Goal: Task Accomplishment & Management: Use online tool/utility

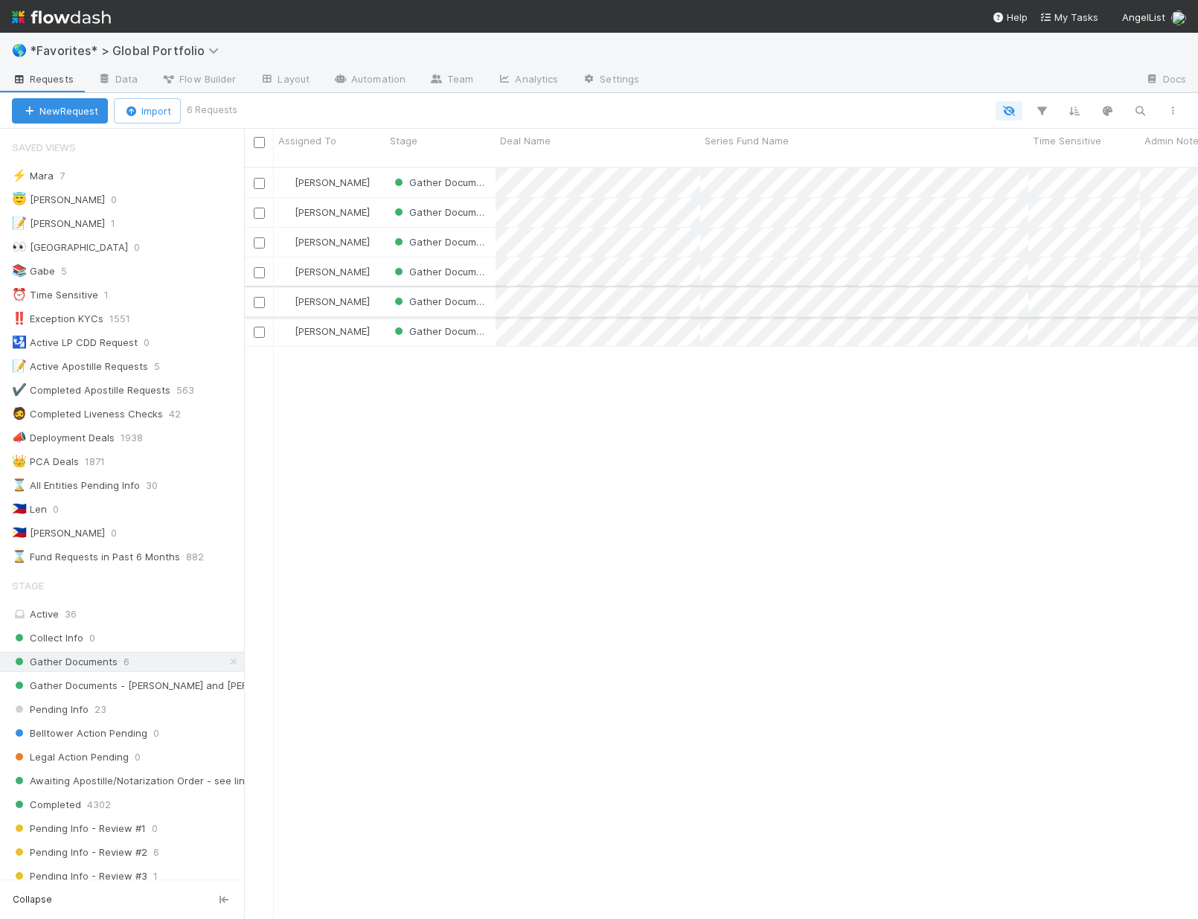
scroll to position [753, 943]
click at [109, 48] on span "*Favorites* > Global Portfolio" at bounding box center [128, 50] width 196 height 15
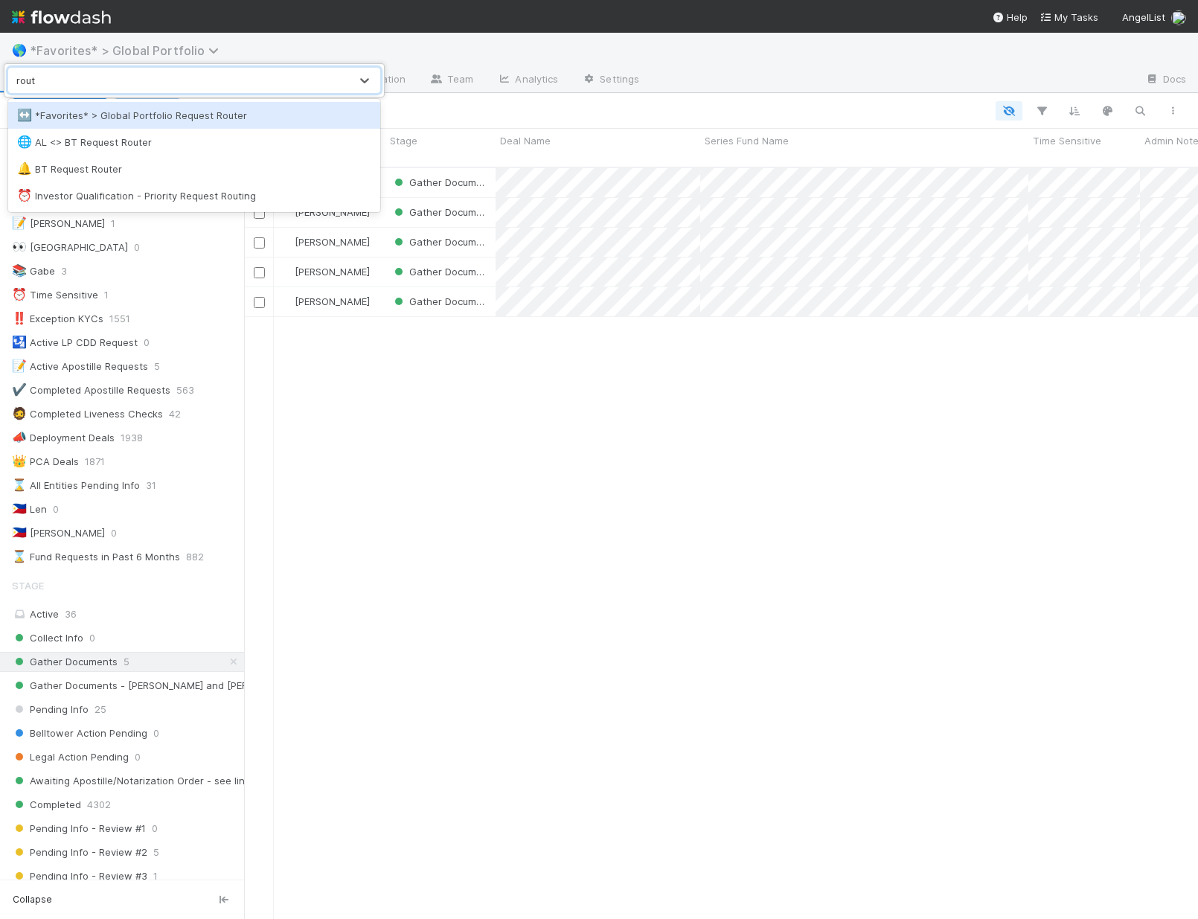
type input "route"
click at [97, 122] on div "↔️ *Favorites* > Global Portfolio Request Router" at bounding box center [194, 115] width 354 height 15
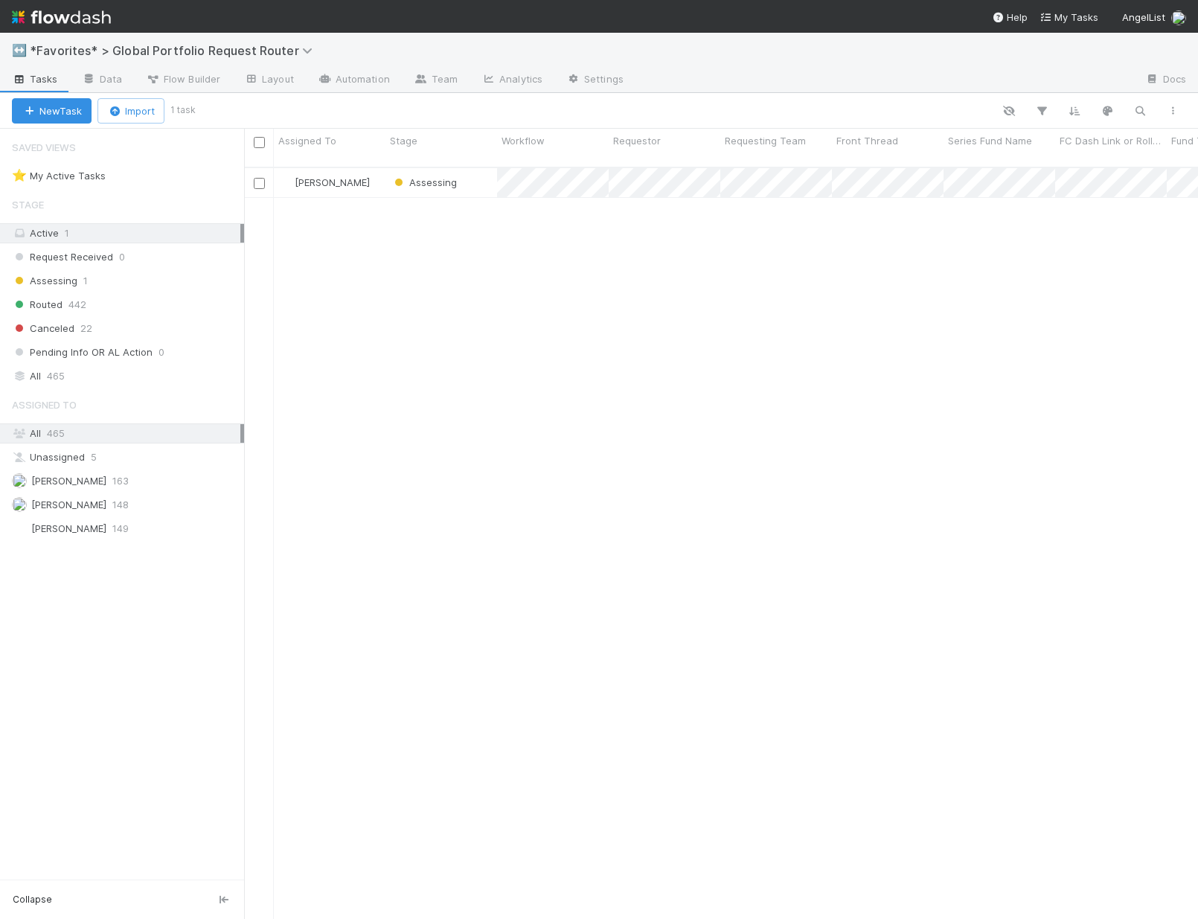
scroll to position [753, 943]
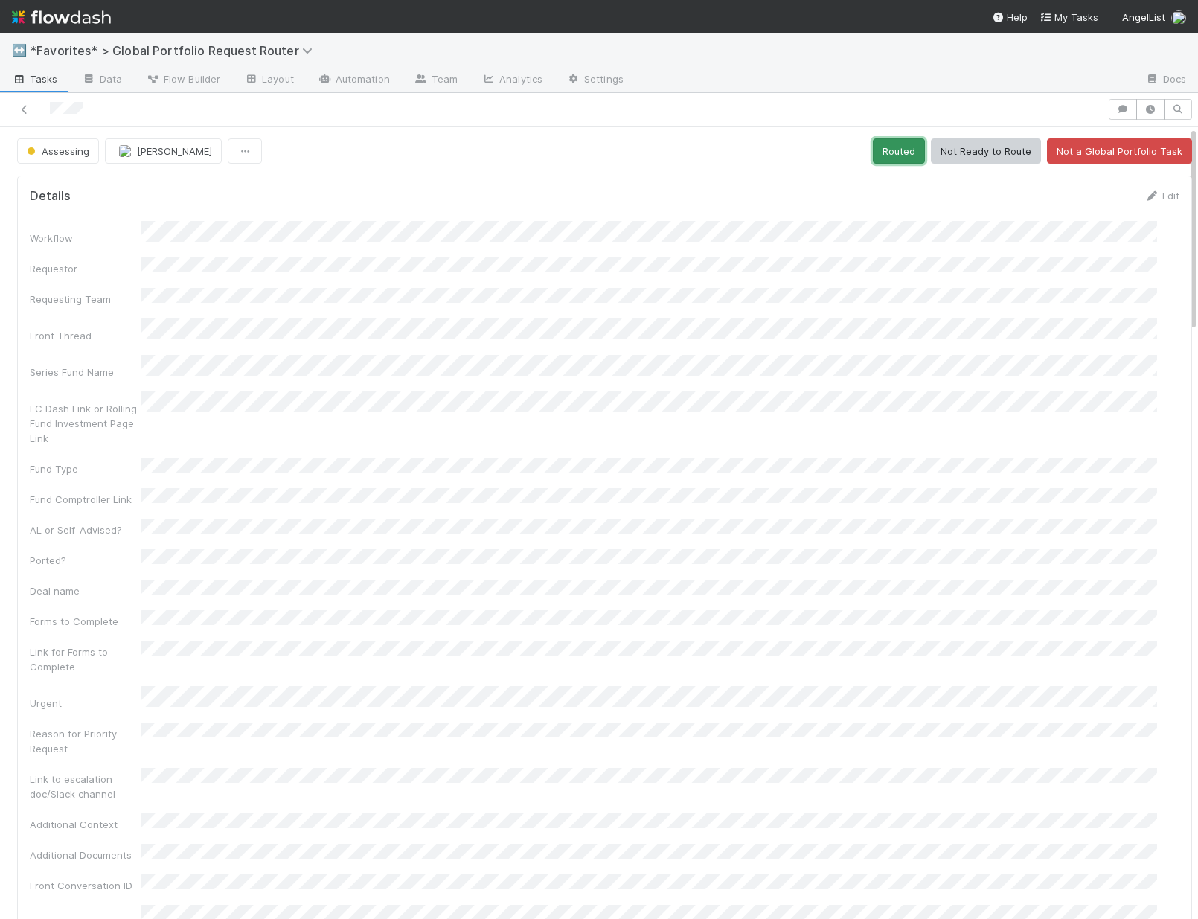
click at [885, 157] on button "Routed" at bounding box center [899, 150] width 52 height 25
click at [17, 109] on icon at bounding box center [24, 110] width 15 height 10
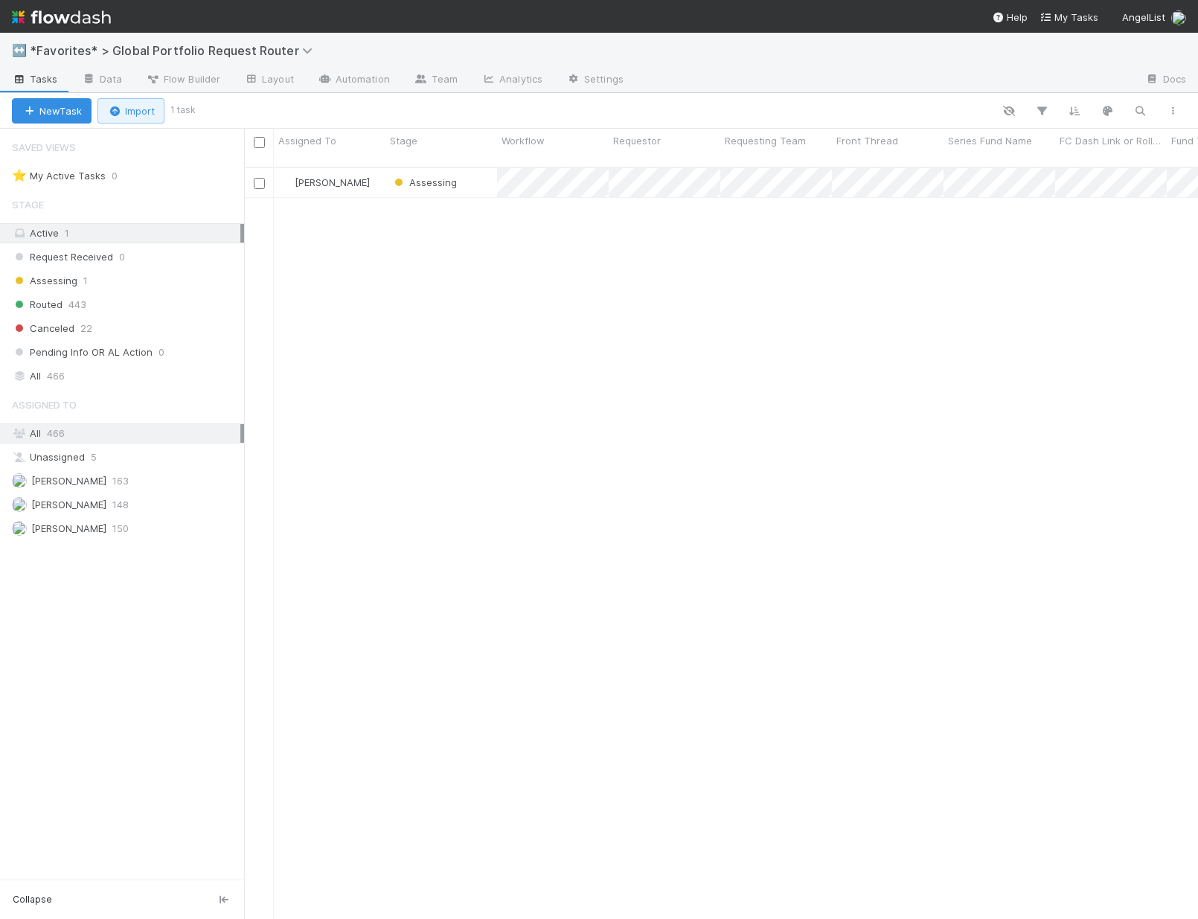
scroll to position [12, 12]
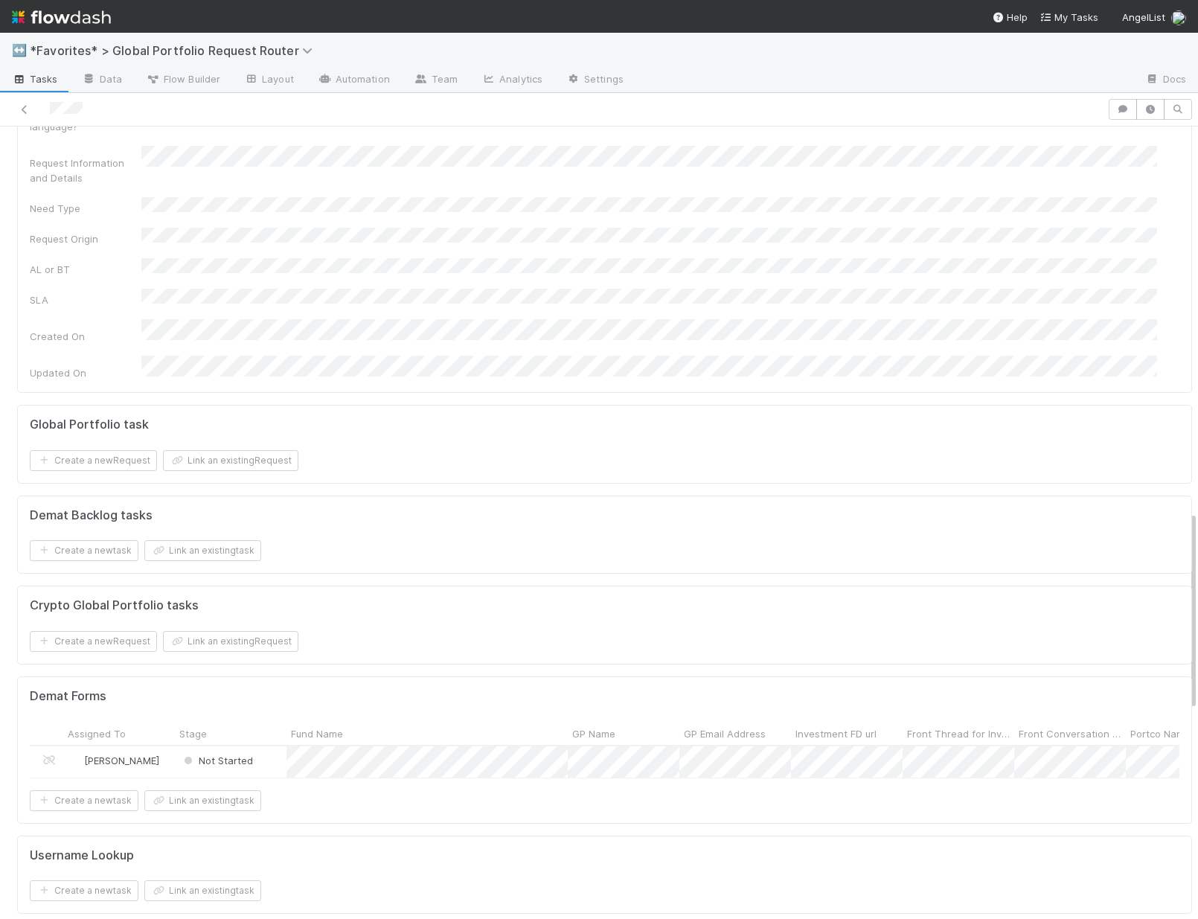
scroll to position [1736, 0]
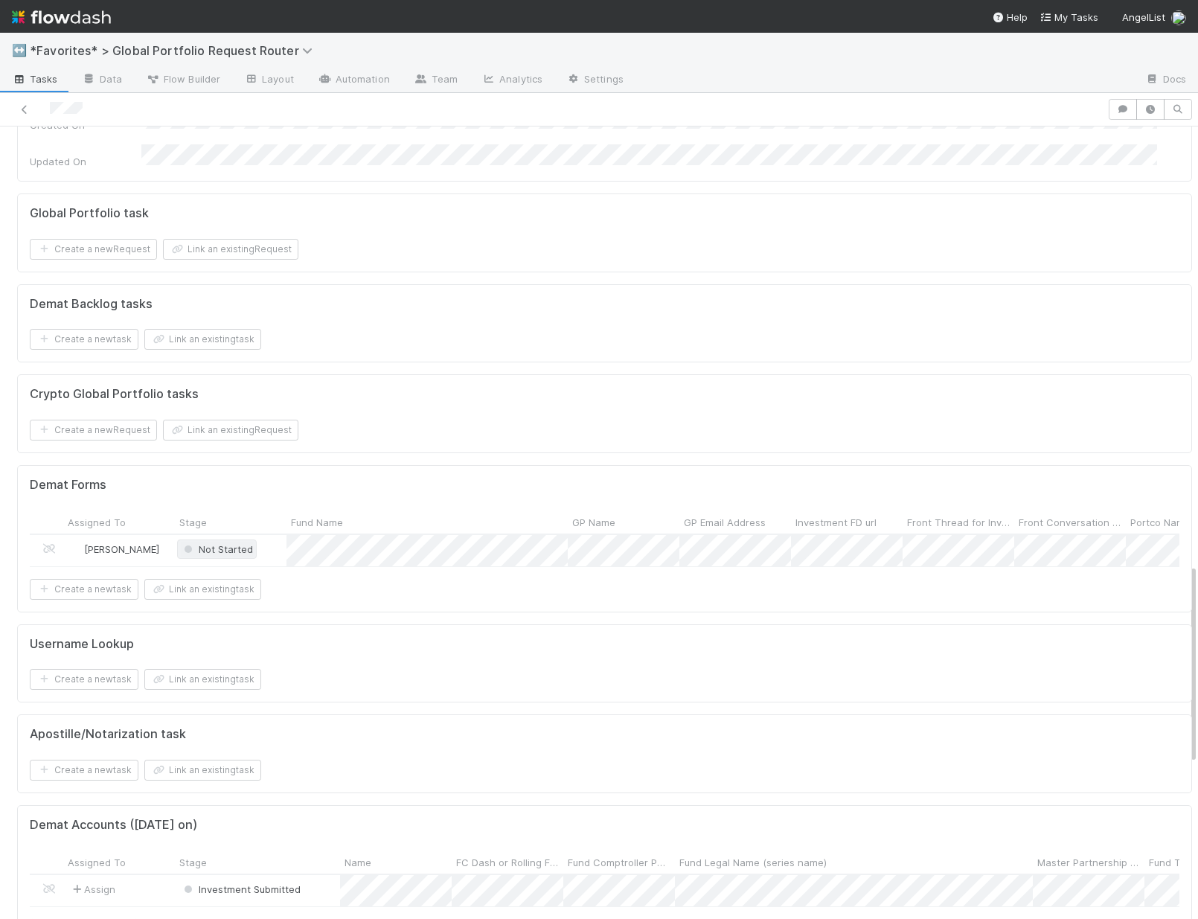
click at [237, 543] on span "Not Started" at bounding box center [217, 549] width 72 height 12
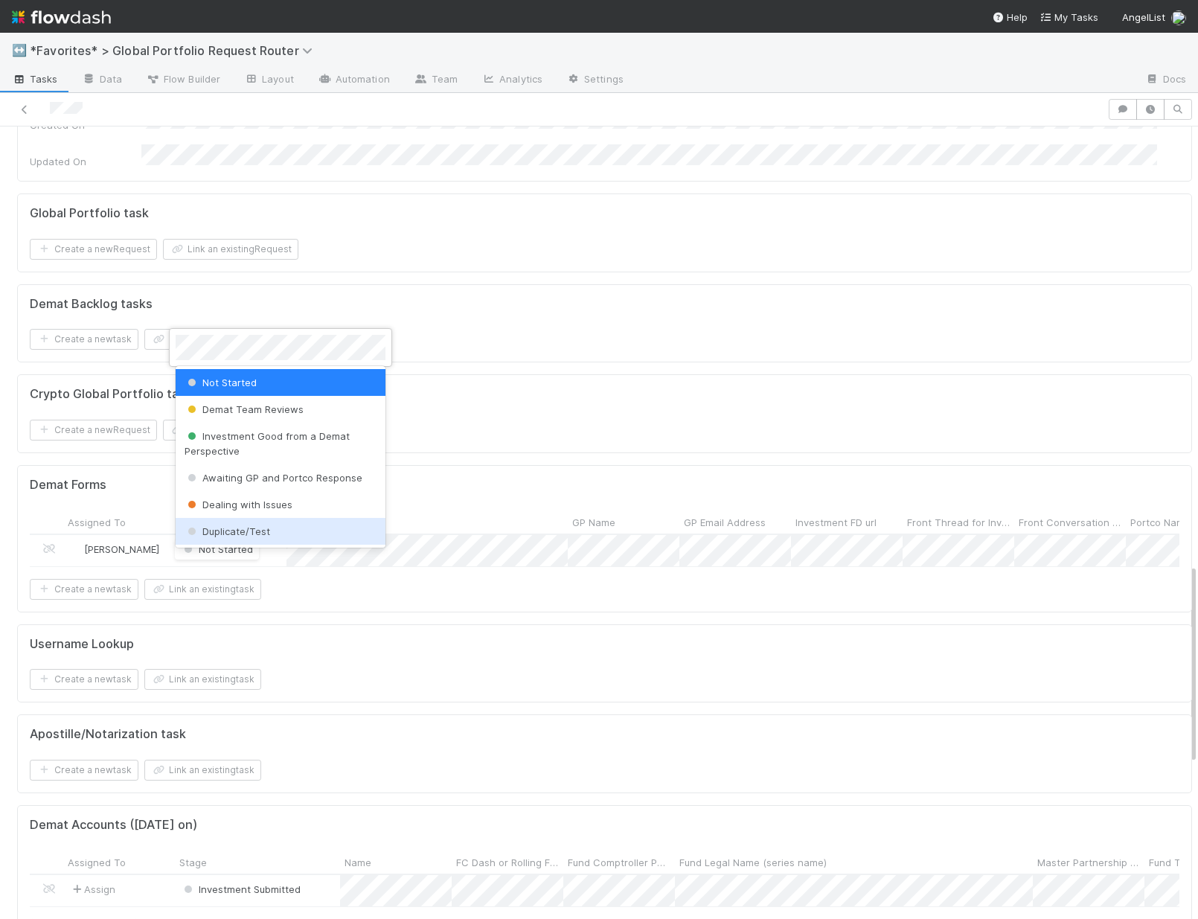
click at [603, 499] on div at bounding box center [599, 459] width 1198 height 919
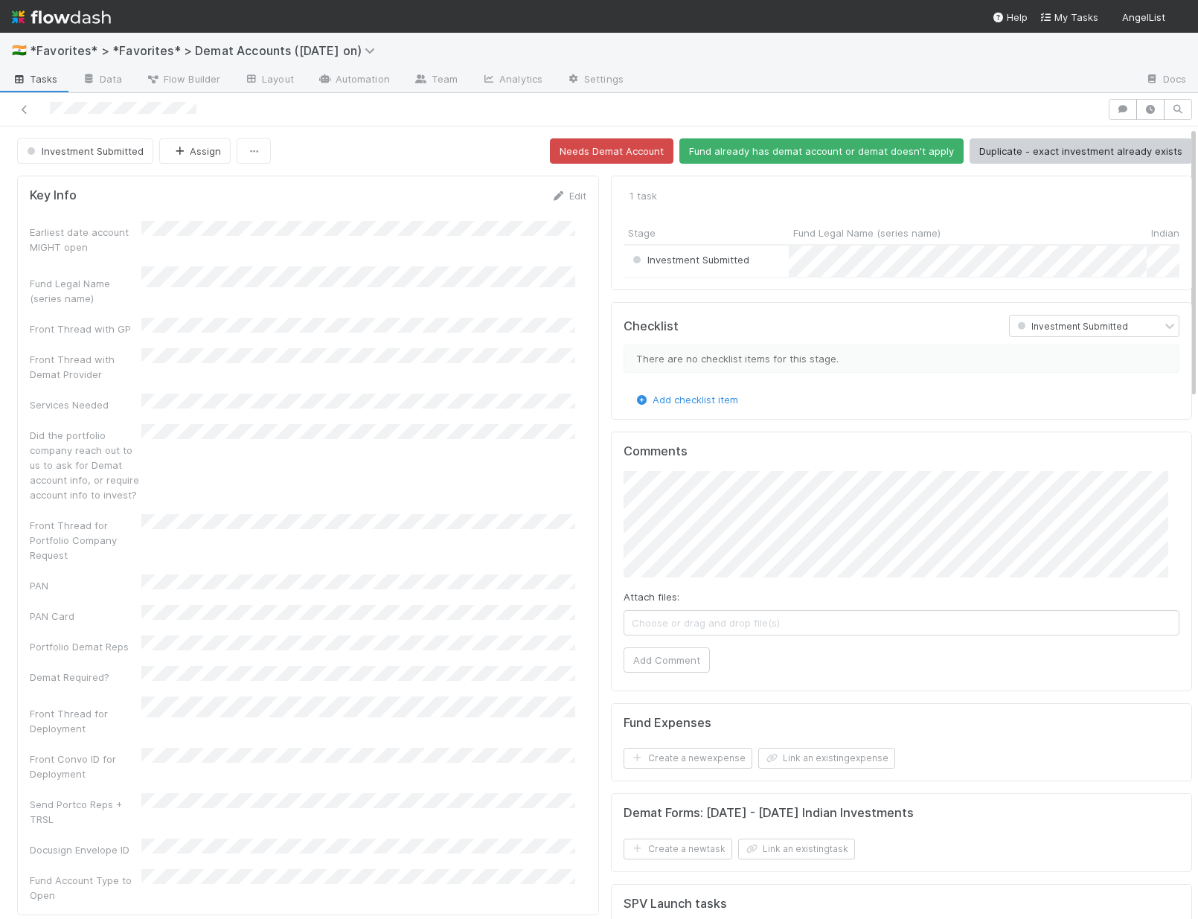
scroll to position [291, 533]
click at [569, 199] on link "Edit" at bounding box center [568, 196] width 35 height 12
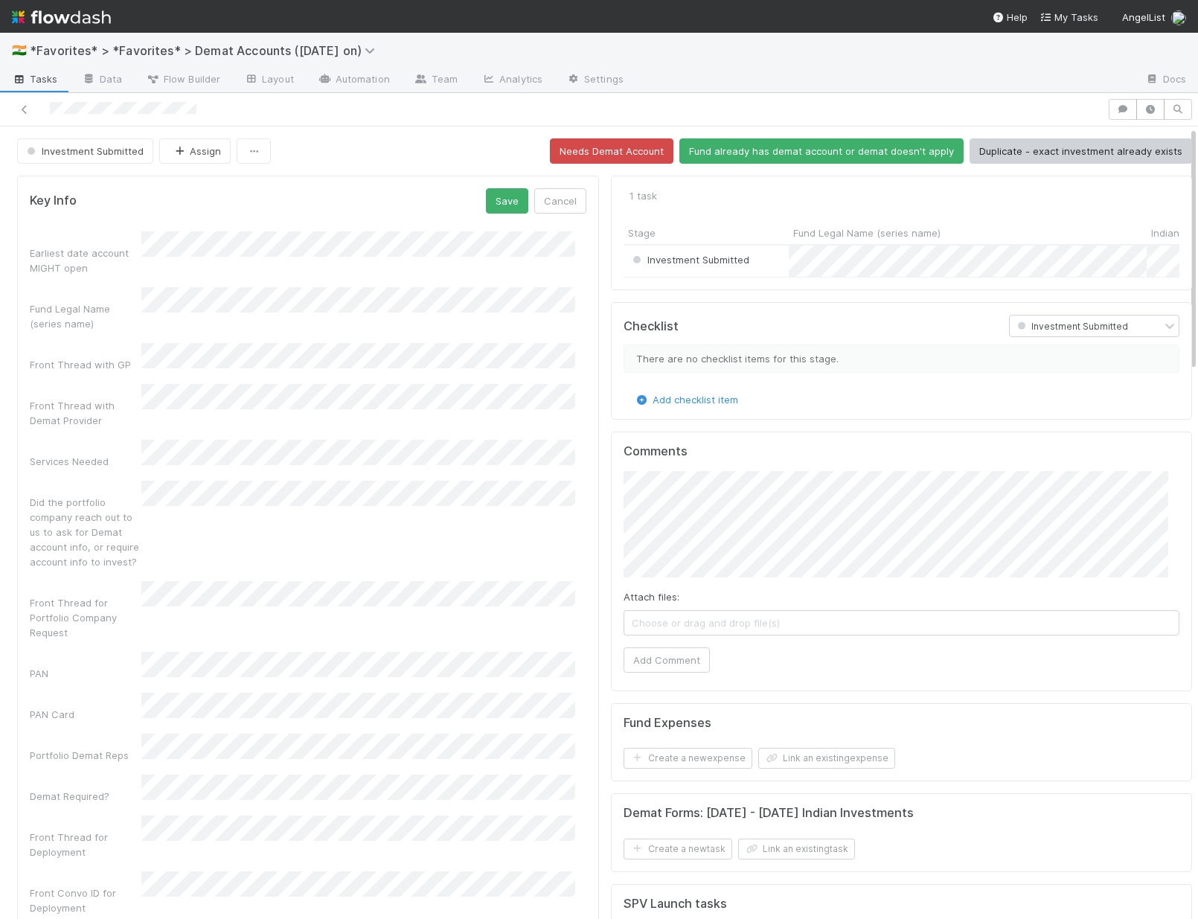
click at [0, 685] on html "🇮🇳 *Favorites* > *Favorites* > Demat Accounts (April 2025 on) Tasks Data Flow B…" at bounding box center [599, 459] width 1198 height 919
click at [196, 478] on div "PAN and Demat" at bounding box center [361, 483] width 428 height 27
click at [76, 251] on div "Earliest date account MIGHT open Fund Legal Name (series name) Front Thread wit…" at bounding box center [308, 644] width 556 height 826
click at [86, 252] on div "Earliest date account MIGHT open Fund Legal Name (series name) Front Thread wit…" at bounding box center [308, 644] width 556 height 826
click at [643, 673] on button "Add Comment" at bounding box center [666, 659] width 86 height 25
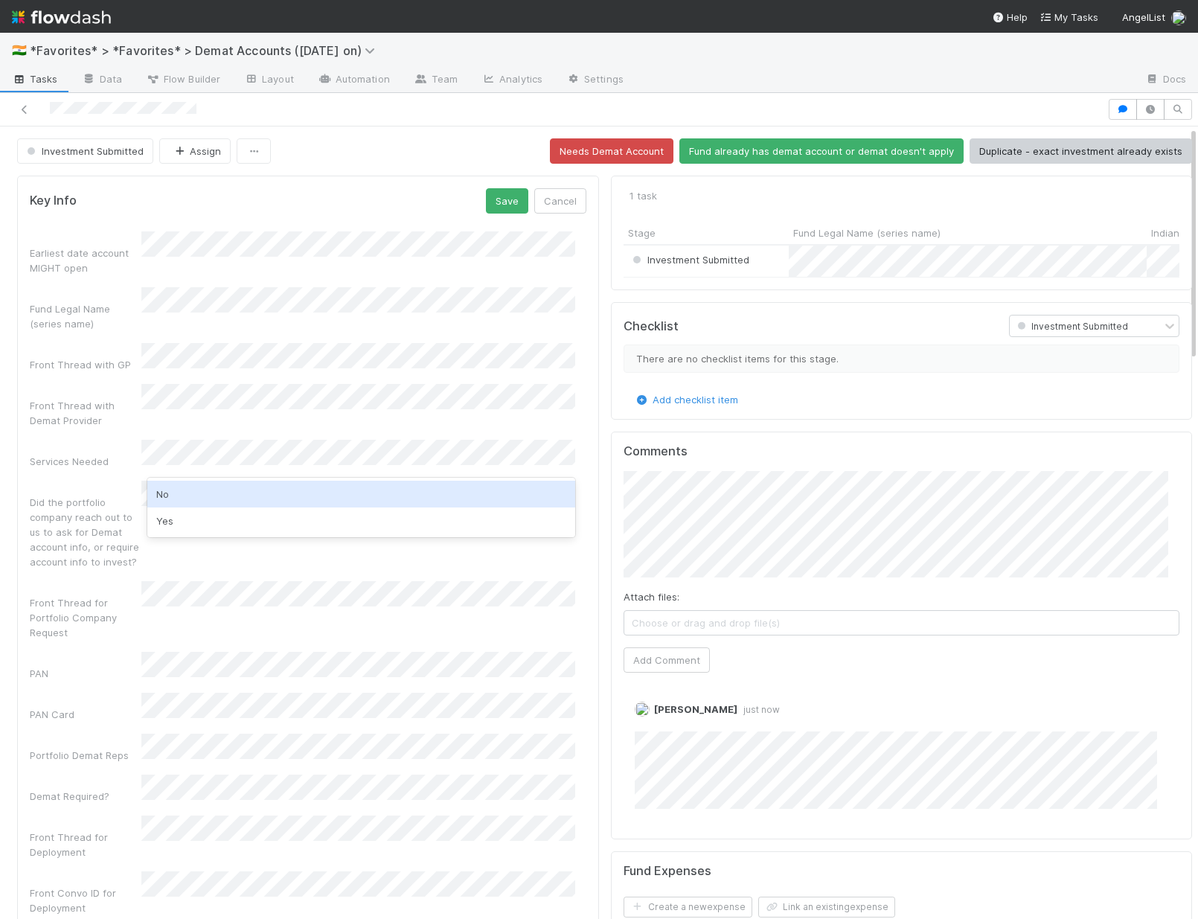
click at [192, 485] on div "No" at bounding box center [361, 494] width 428 height 27
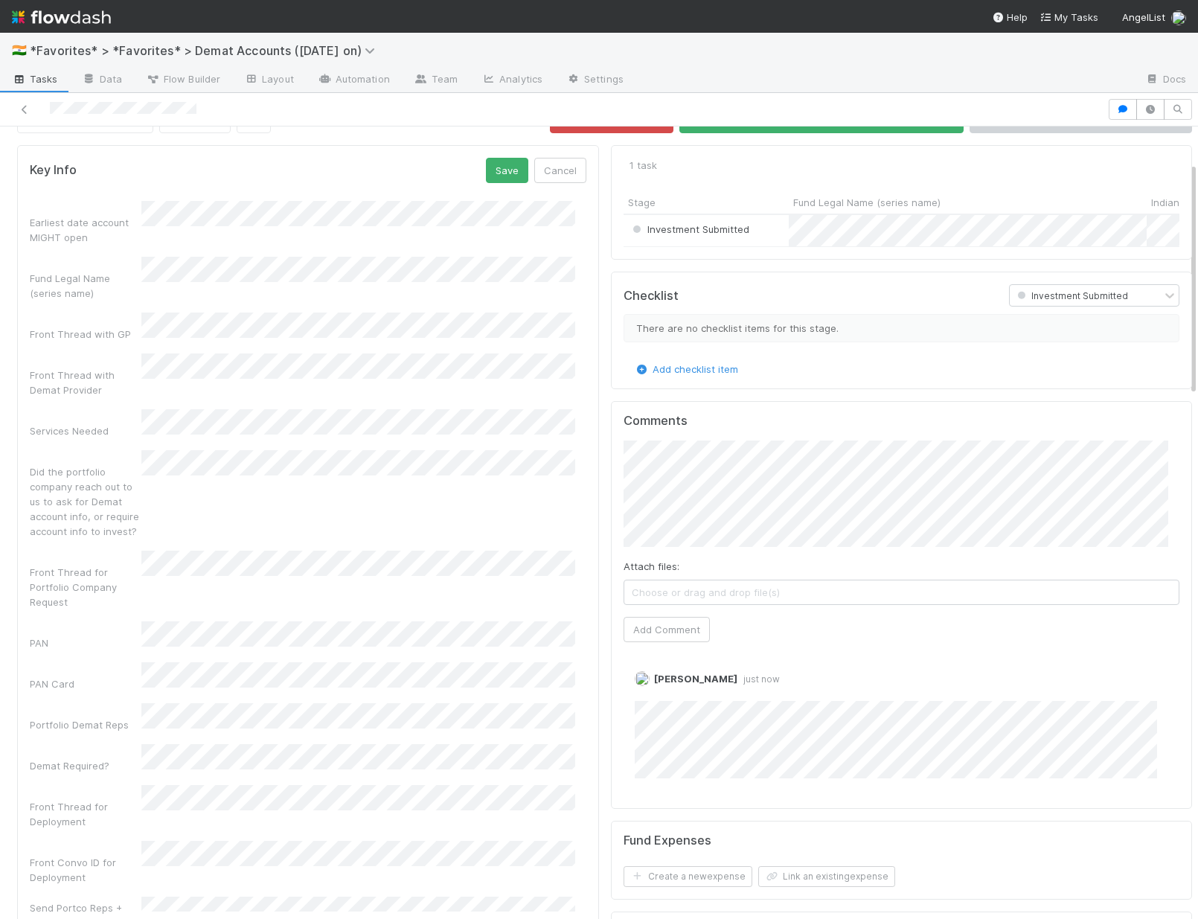
scroll to position [0, 0]
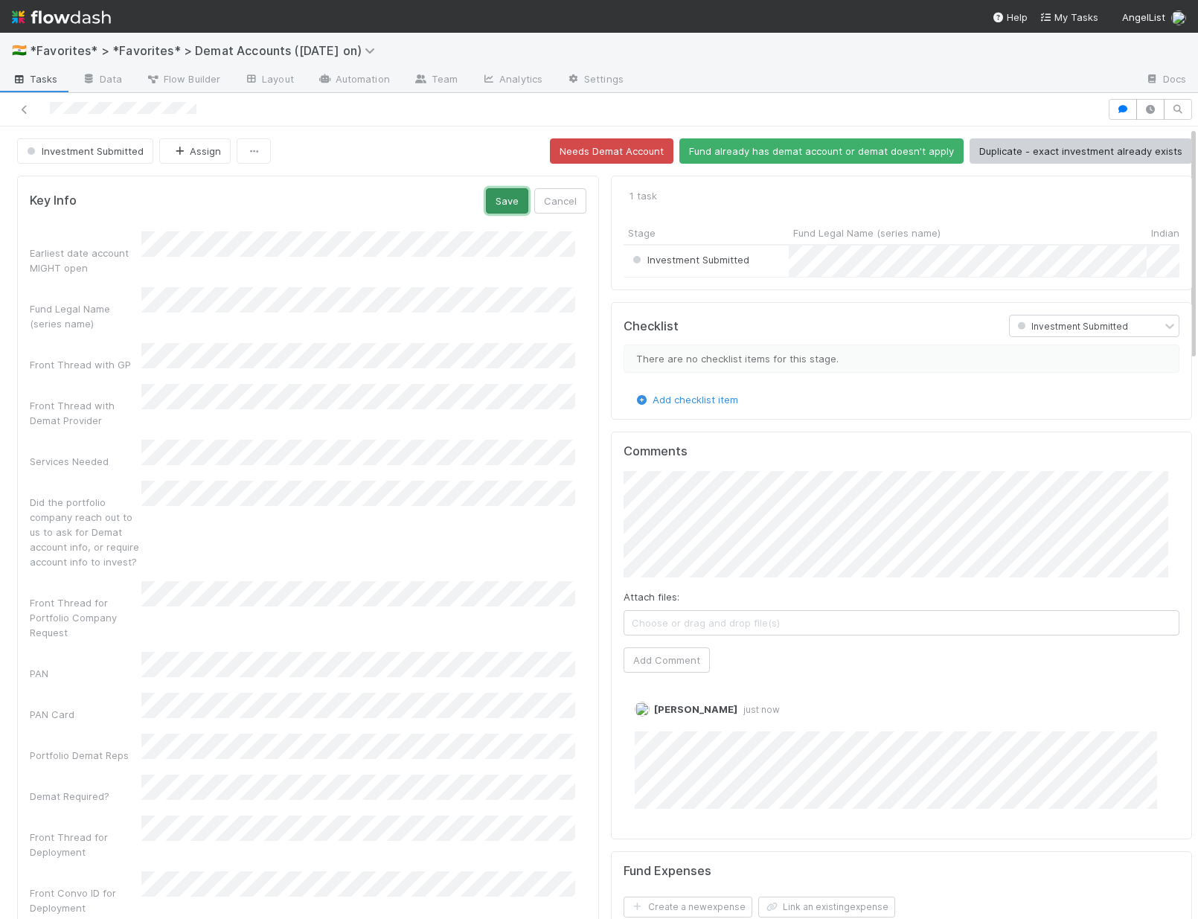
click at [501, 211] on button "Save" at bounding box center [507, 200] width 42 height 25
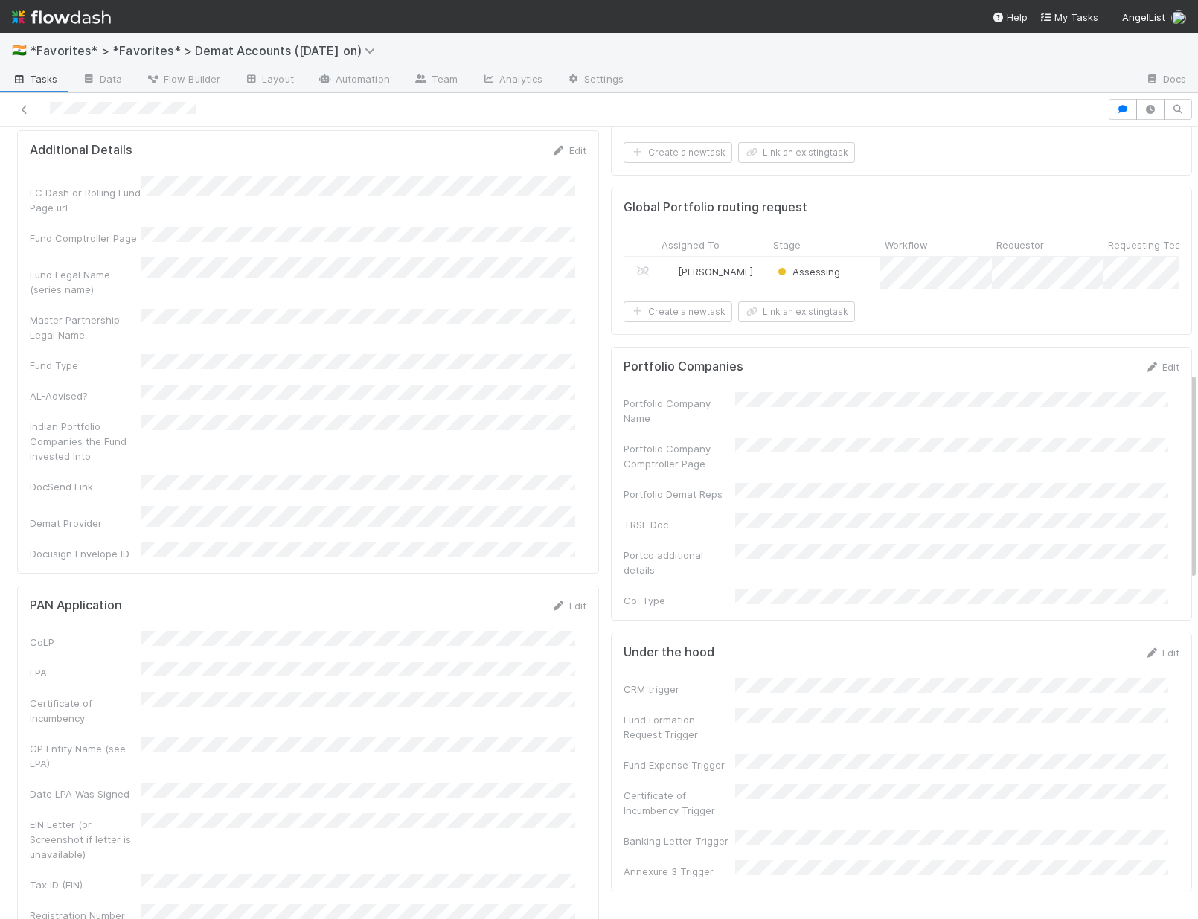
scroll to position [933, 0]
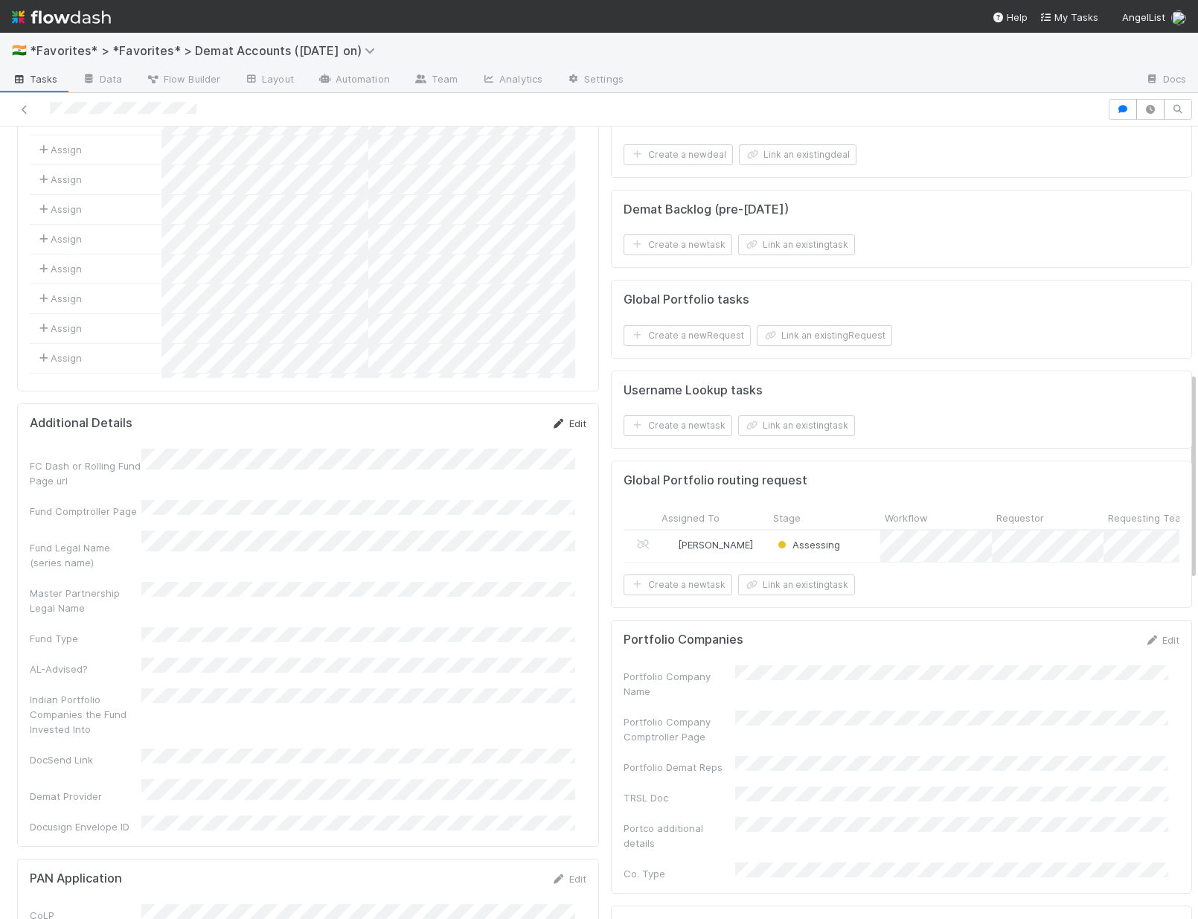
click at [556, 417] on link "Edit" at bounding box center [568, 423] width 35 height 12
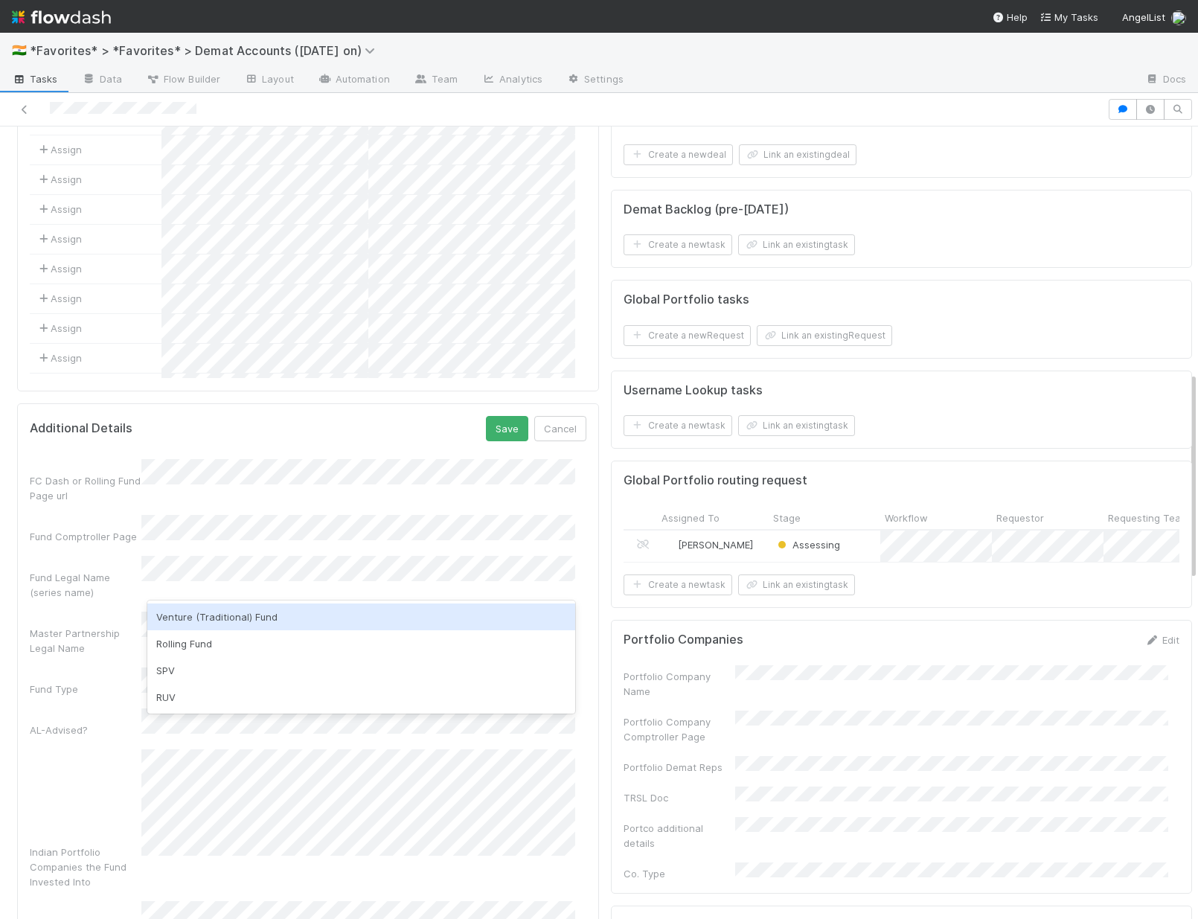
click at [190, 619] on div "Venture (Traditional) Fund" at bounding box center [361, 616] width 428 height 27
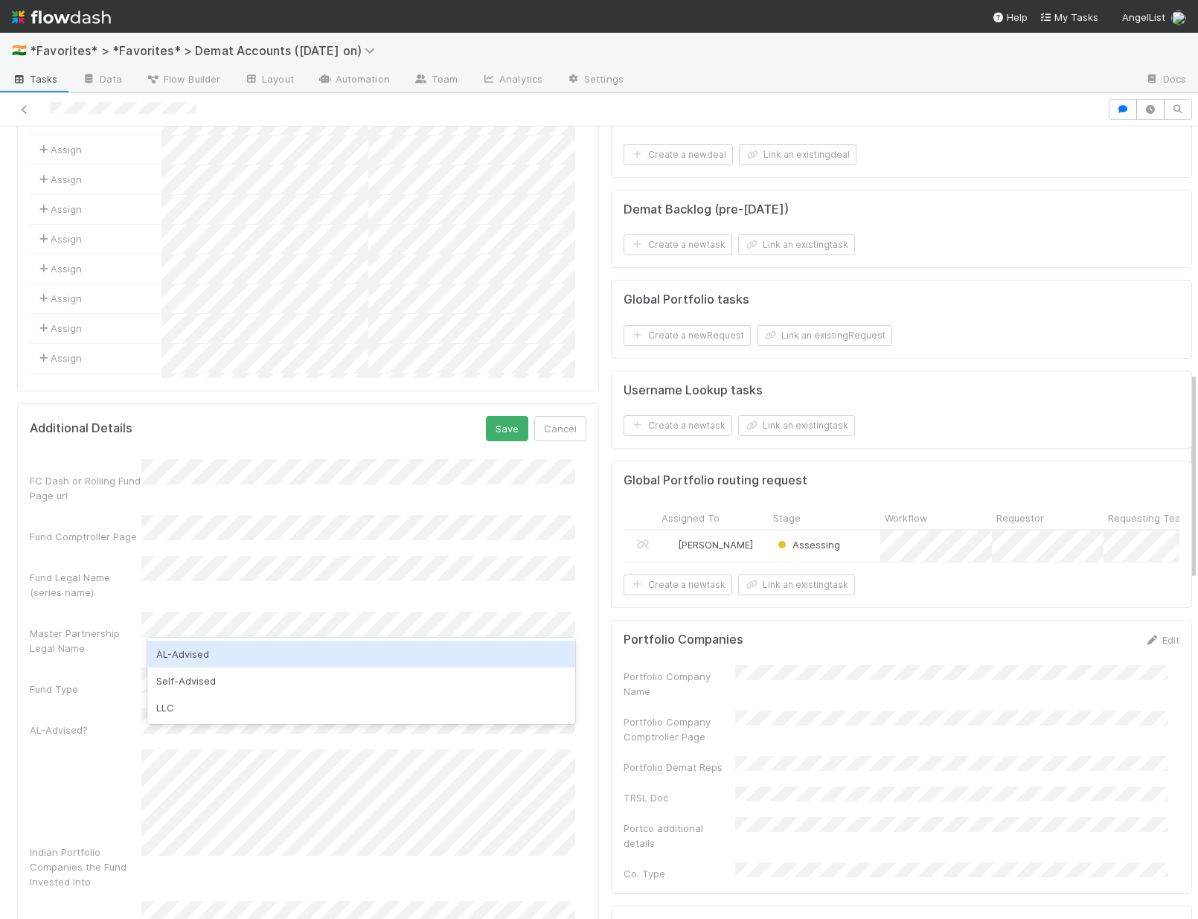
click at [194, 664] on div "AL-Advised" at bounding box center [361, 654] width 428 height 27
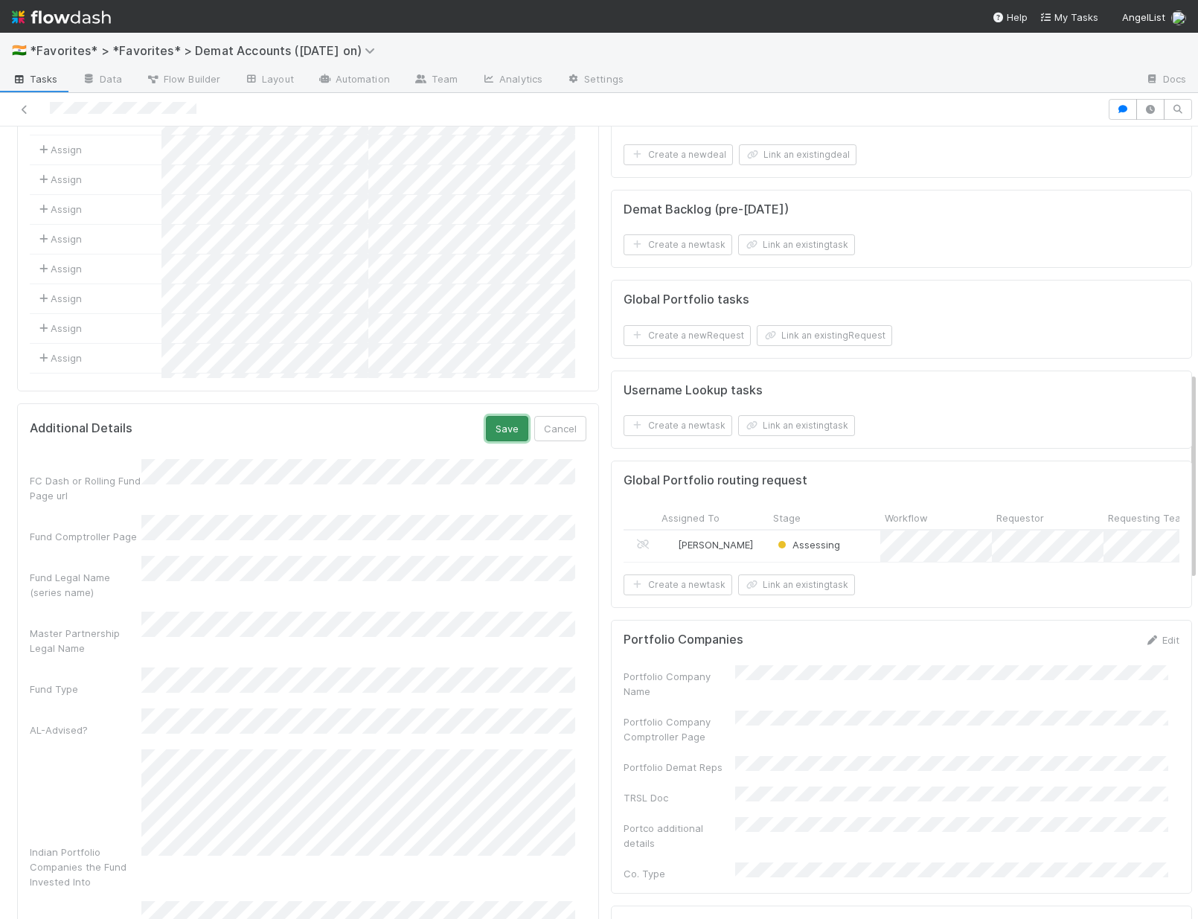
click at [492, 416] on button "Save" at bounding box center [507, 428] width 42 height 25
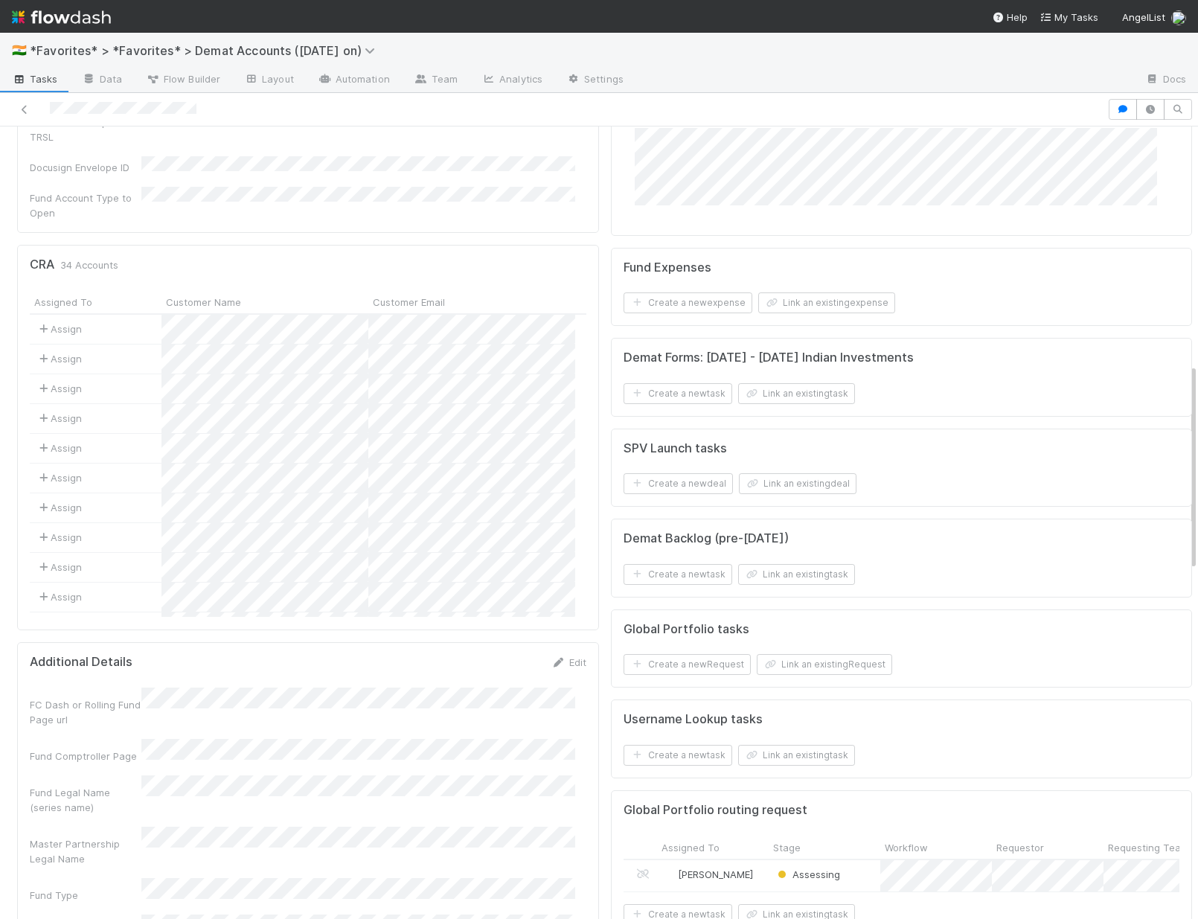
scroll to position [0, 0]
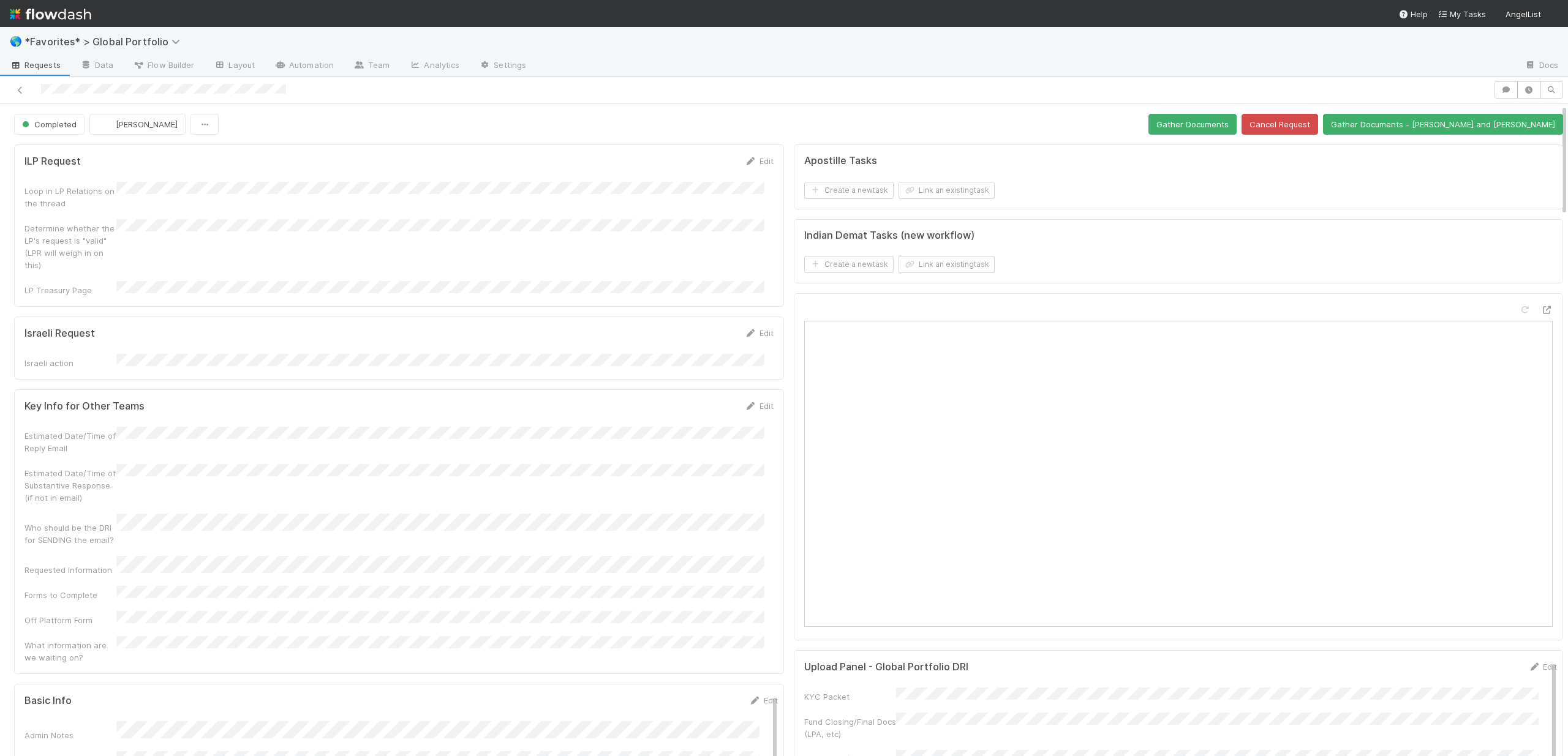
click at [32, 90] on div at bounding box center [747, 90] width 1483 height 17
click at [25, 93] on icon at bounding box center [20, 90] width 12 height 8
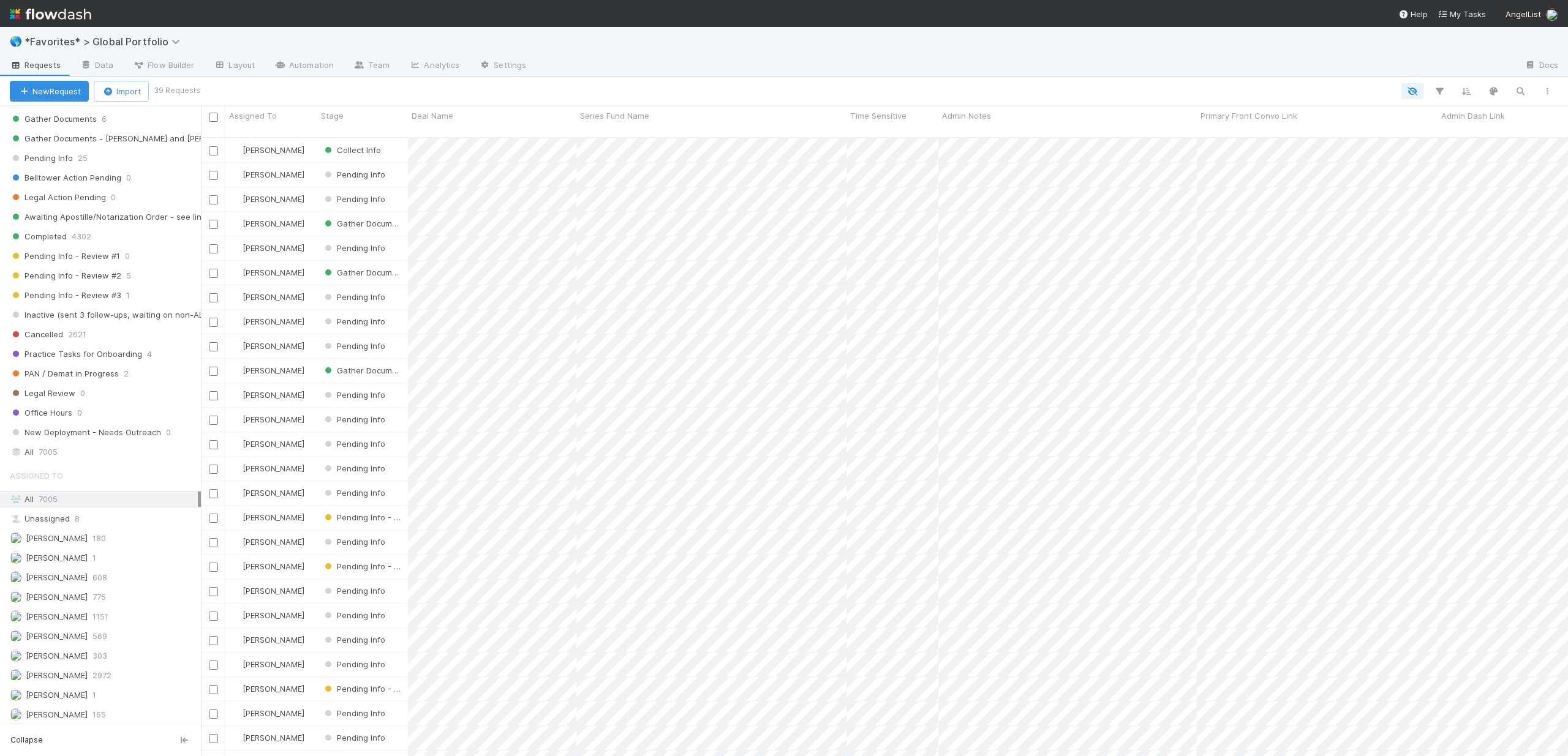
scroll to position [428, 0]
click at [44, 445] on span "7005" at bounding box center [48, 449] width 19 height 16
click at [1215, 89] on icon "button" at bounding box center [1519, 90] width 12 height 11
type input "test"
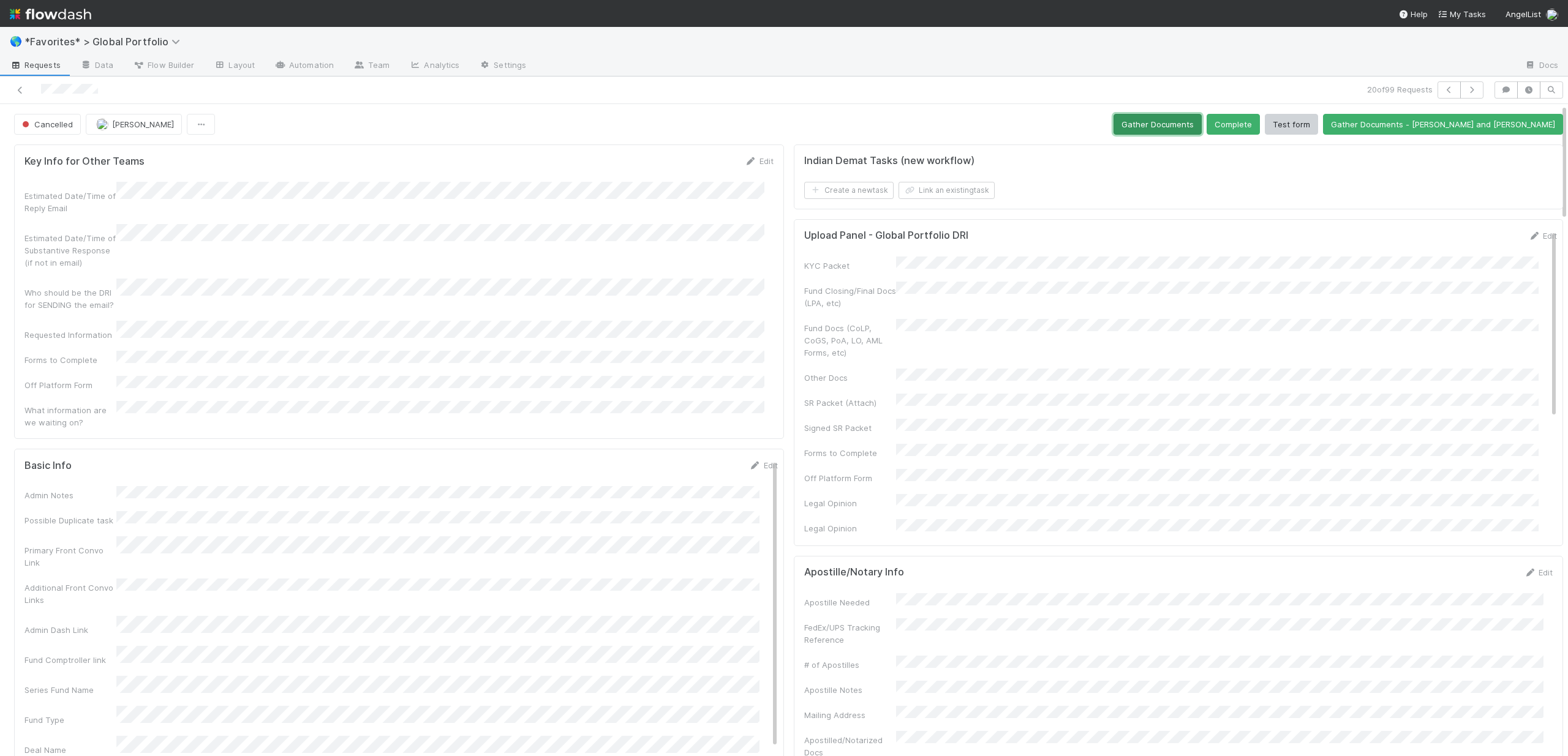
click at [1202, 128] on button "Gather Documents" at bounding box center [1157, 123] width 88 height 21
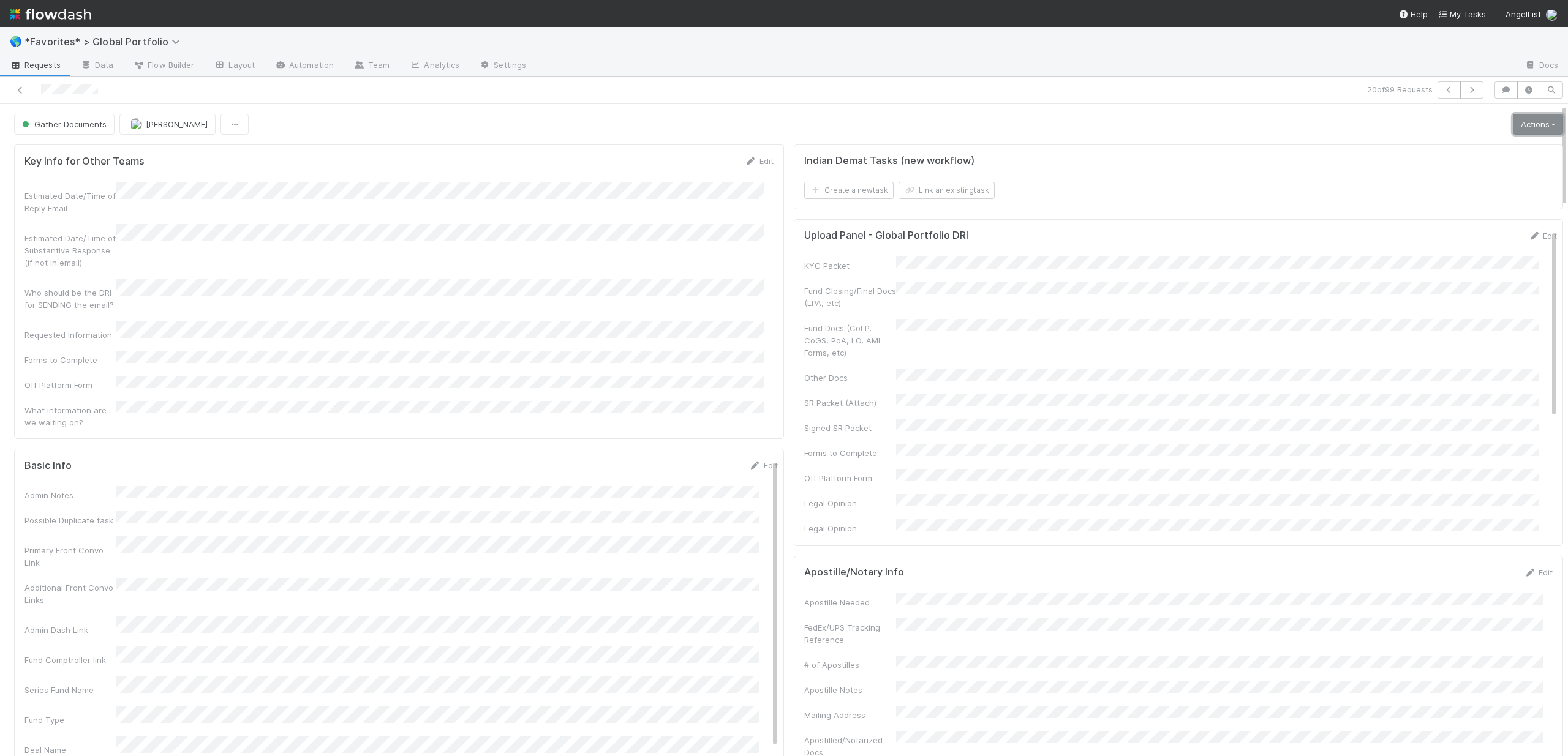
click at [1215, 134] on link "Actions" at bounding box center [1538, 123] width 50 height 21
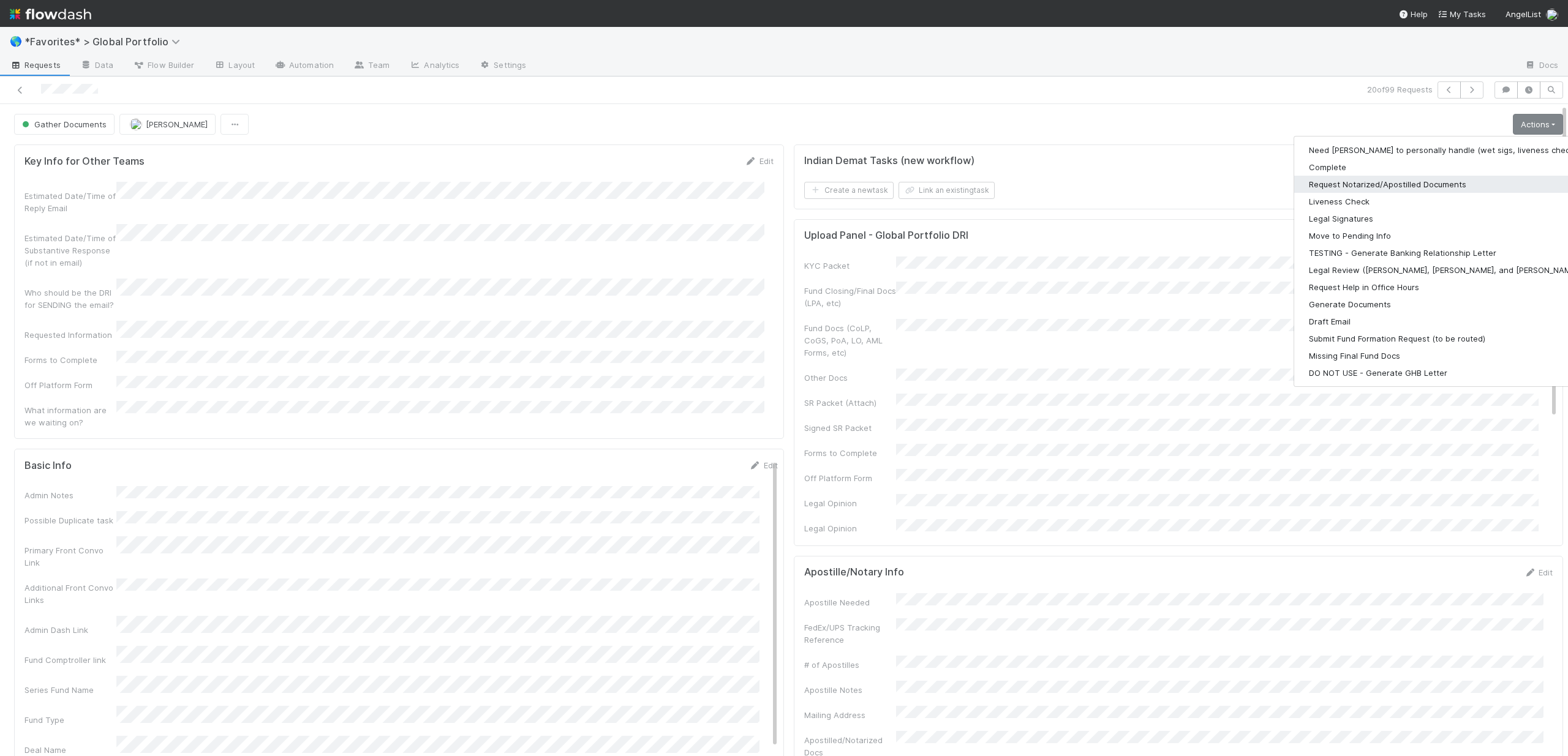
click at [1215, 184] on button "Request Notarized/Apostilled Documents" at bounding box center [1453, 184] width 319 height 17
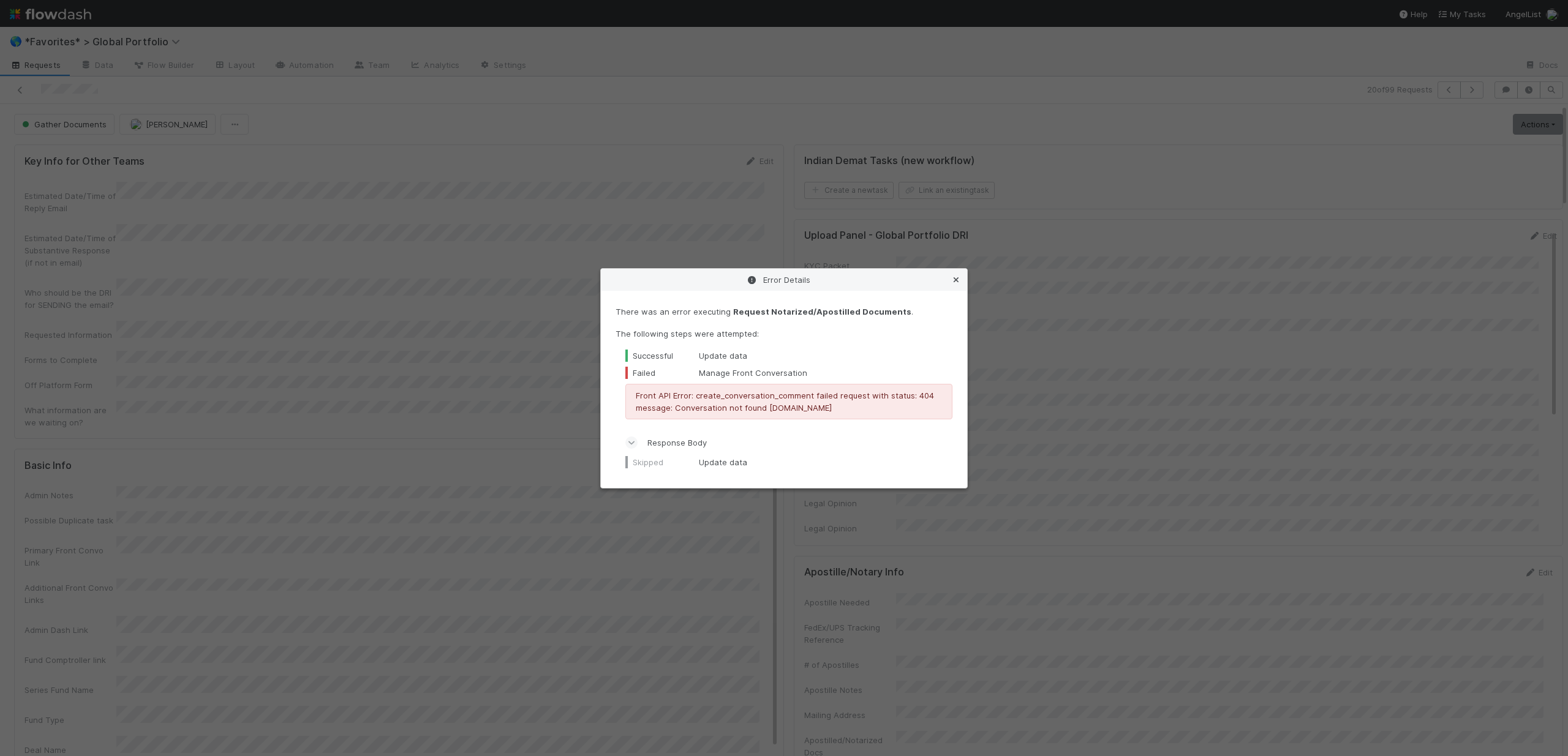
click at [960, 279] on icon at bounding box center [956, 281] width 12 height 8
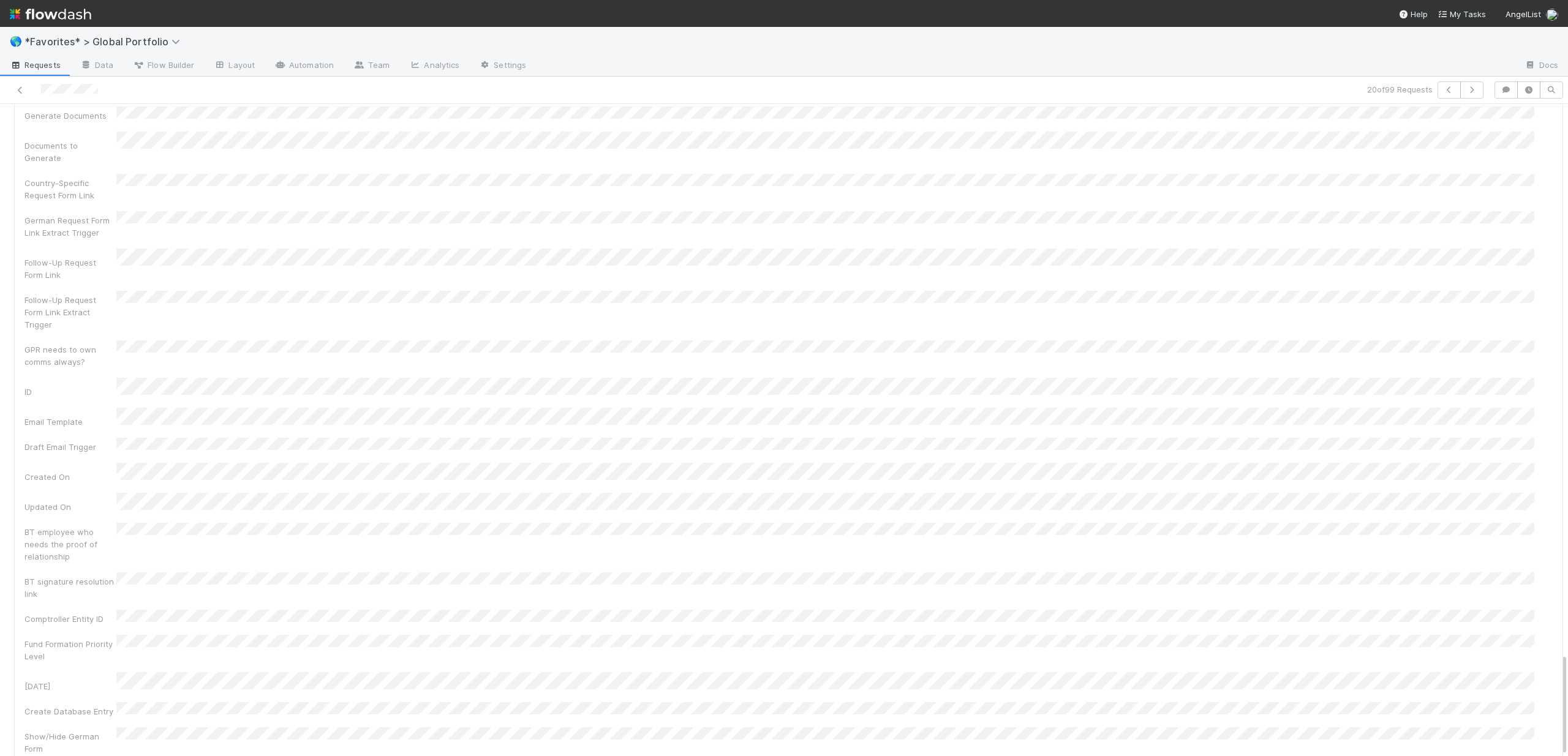
scroll to position [3480, 0]
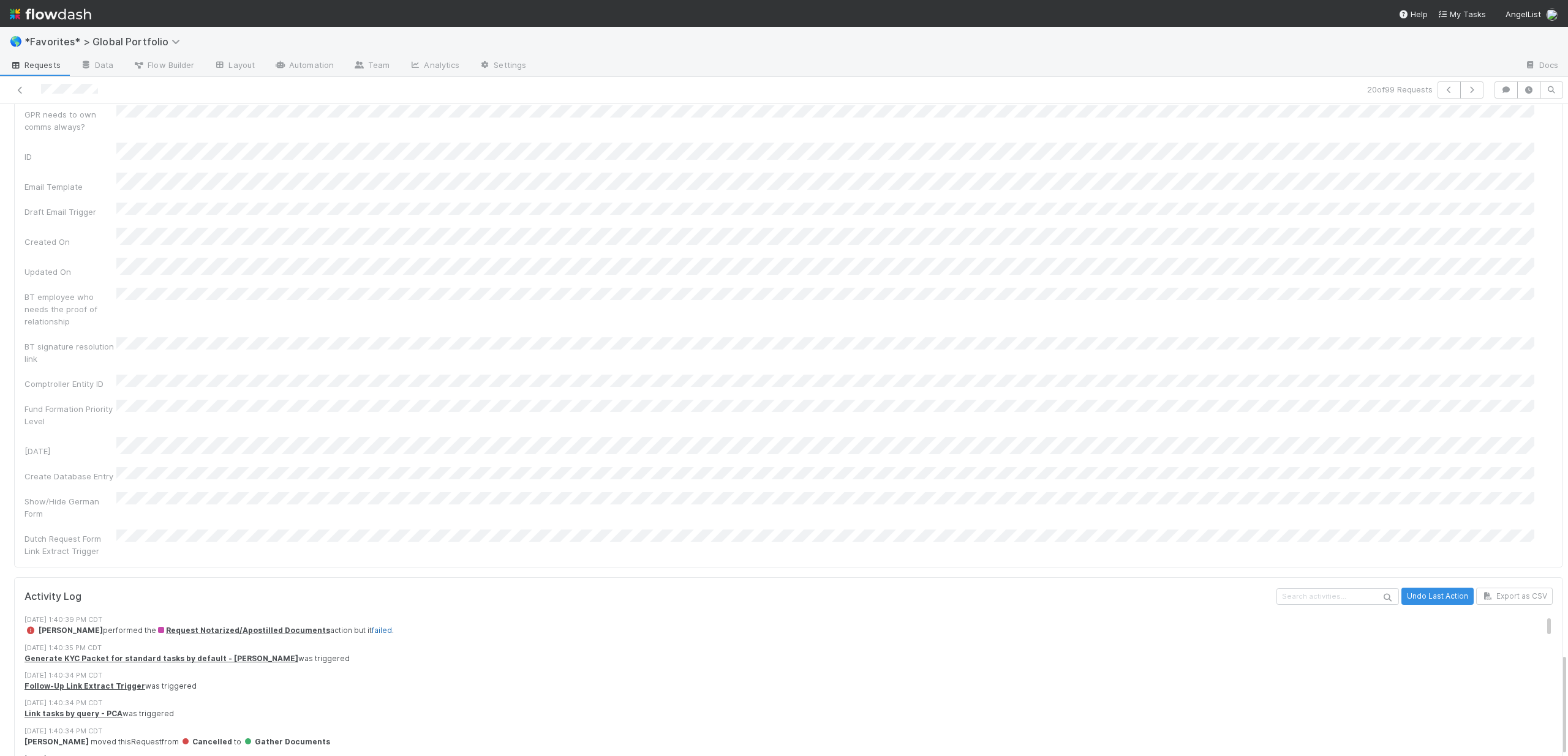
click at [372, 625] on link "failed" at bounding box center [382, 629] width 21 height 9
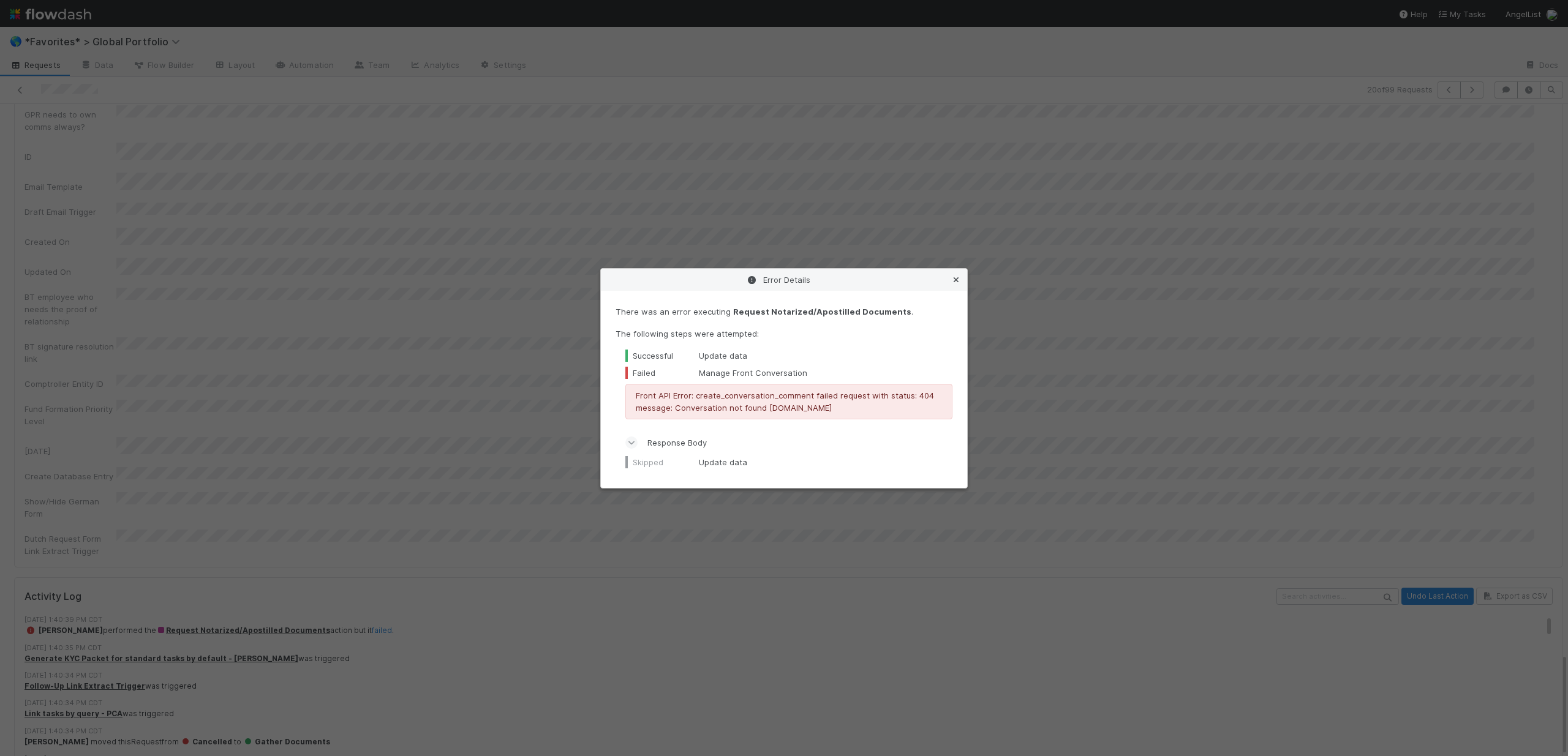
click at [954, 279] on icon at bounding box center [956, 281] width 12 height 8
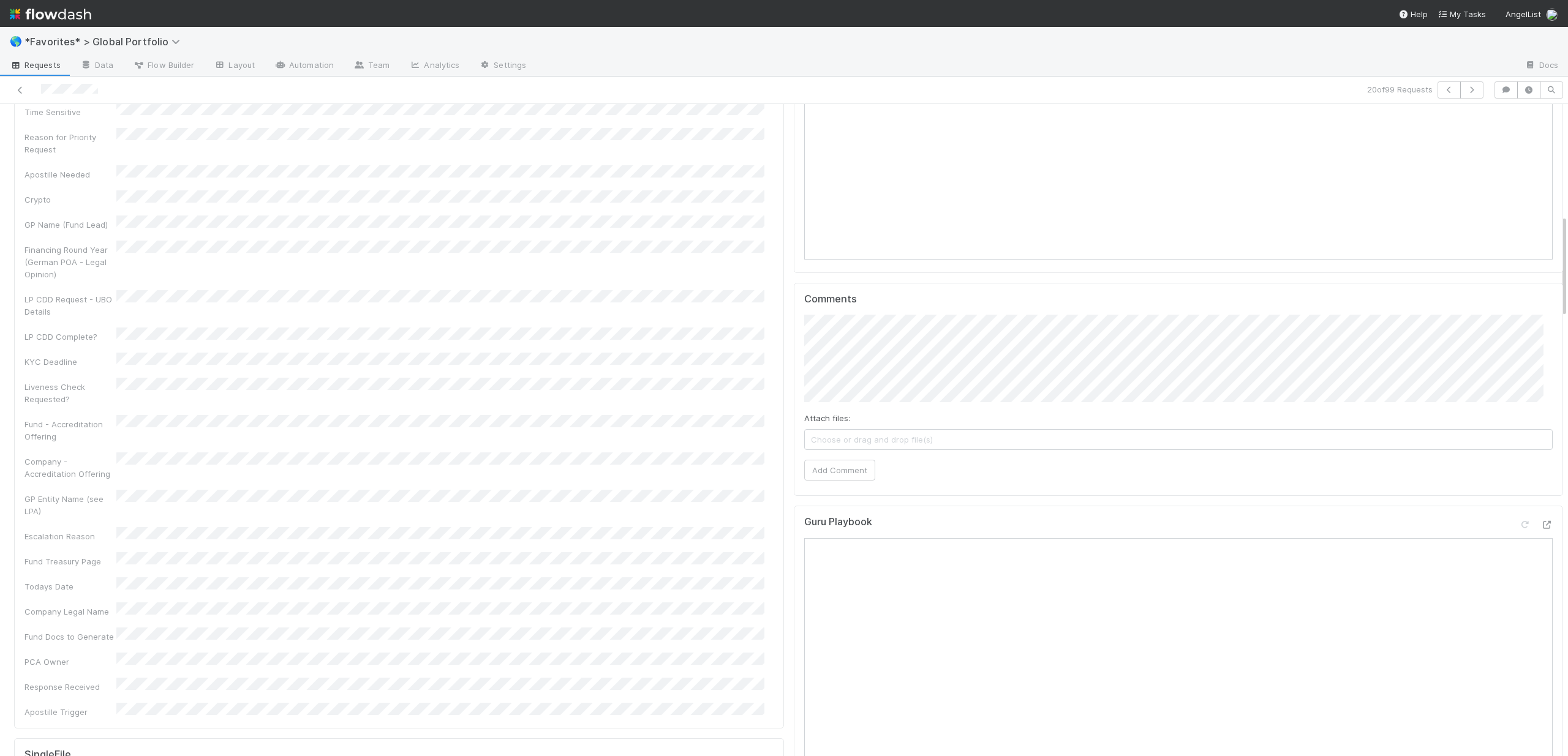
scroll to position [702, 0]
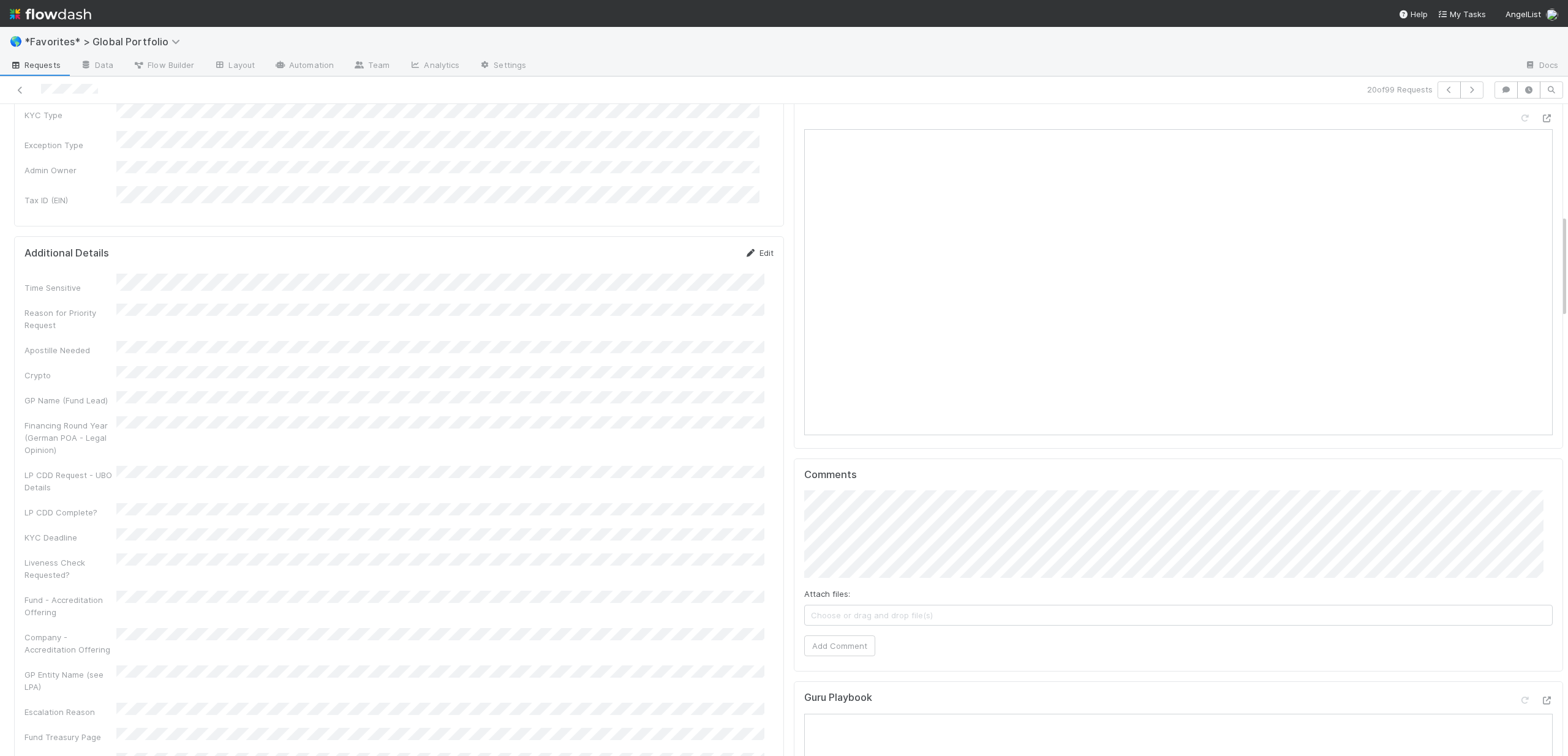
click at [752, 248] on link "Edit" at bounding box center [759, 253] width 29 height 10
click at [706, 322] on button "Save" at bounding box center [708, 332] width 35 height 21
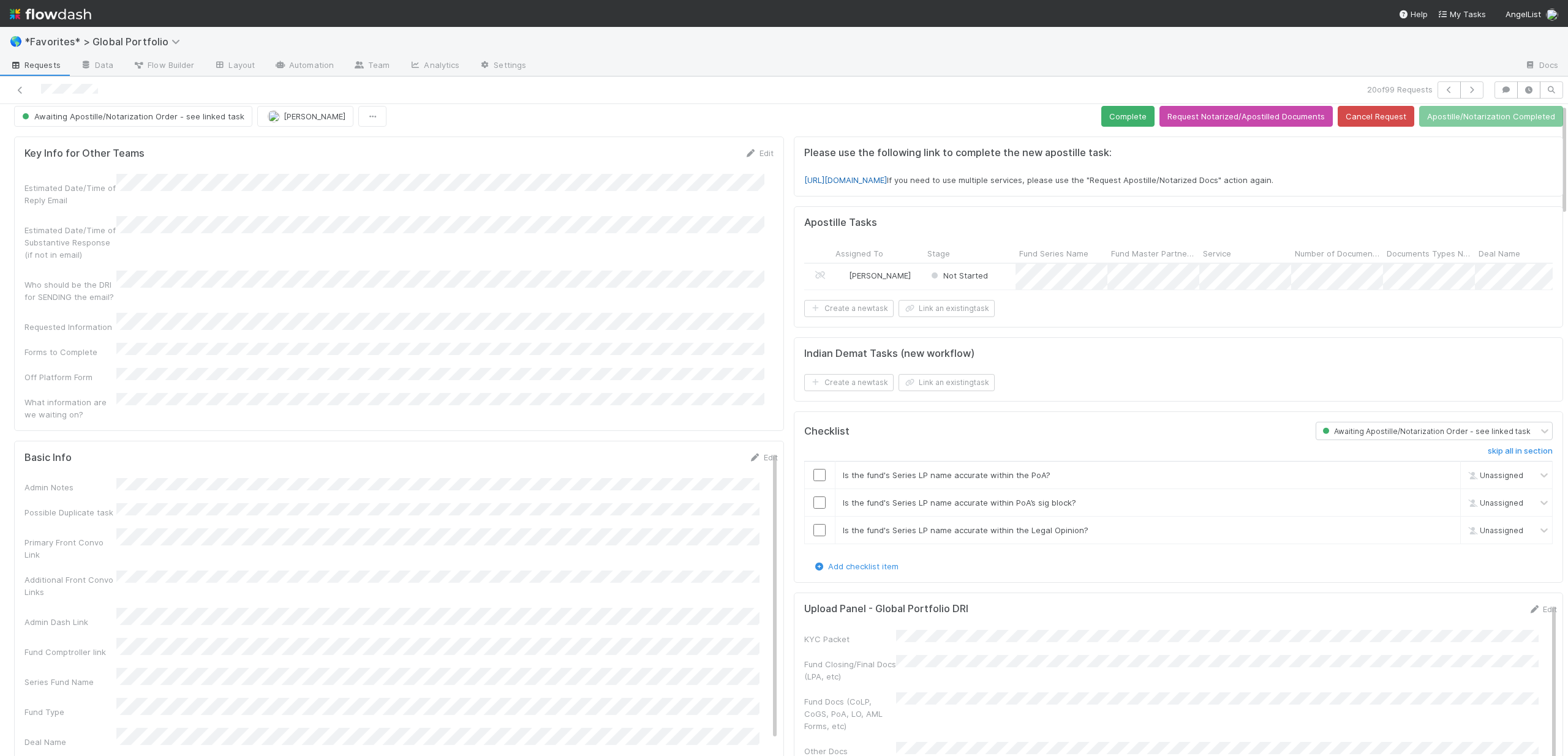
scroll to position [12, 0]
click at [886, 177] on link "https://forms.angellist.com/form_requests/R7EVdqVGSEdVZzHhMTTD4HMZ" at bounding box center [845, 176] width 82 height 10
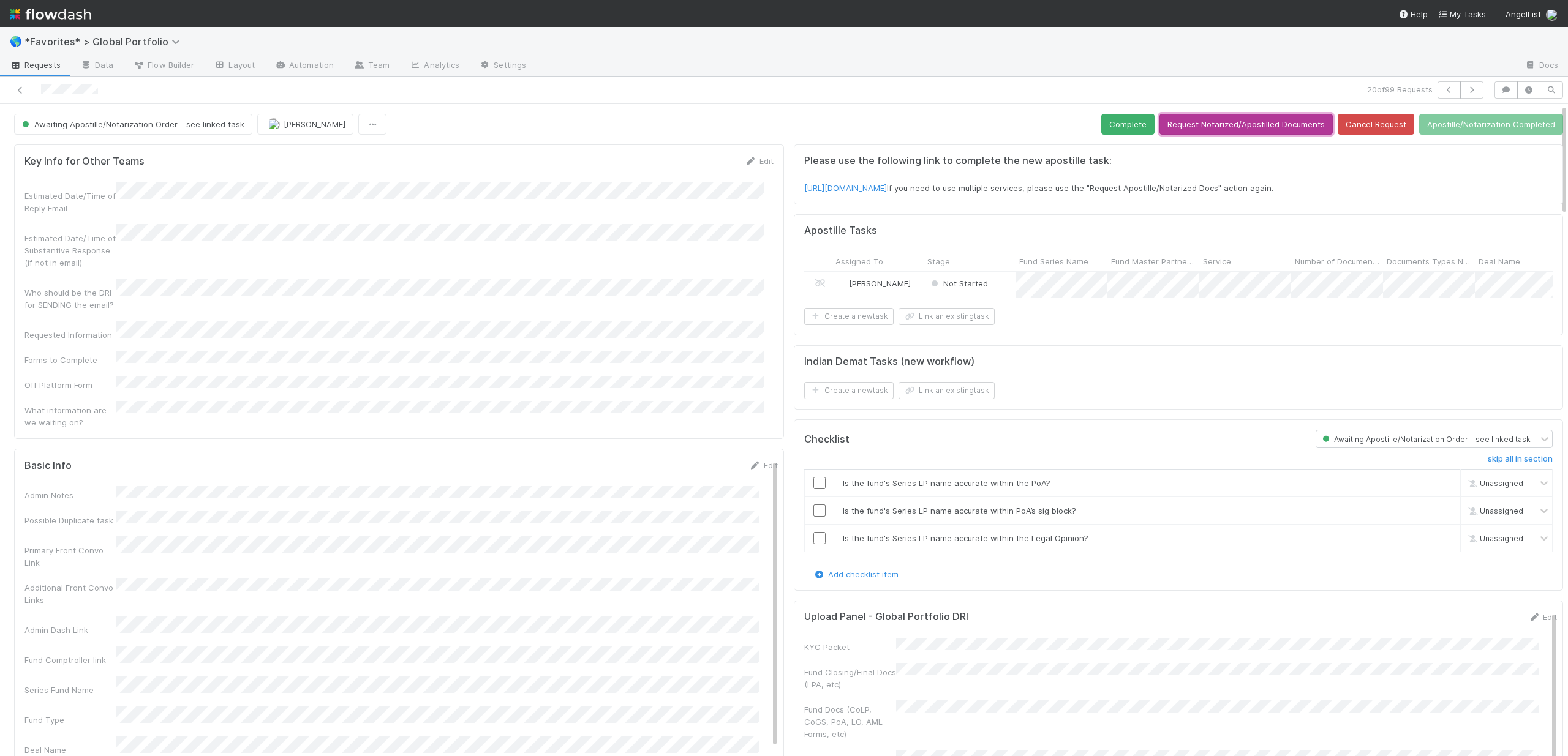
click at [1209, 124] on button "Request Notarized/Apostilled Documents" at bounding box center [1245, 123] width 174 height 21
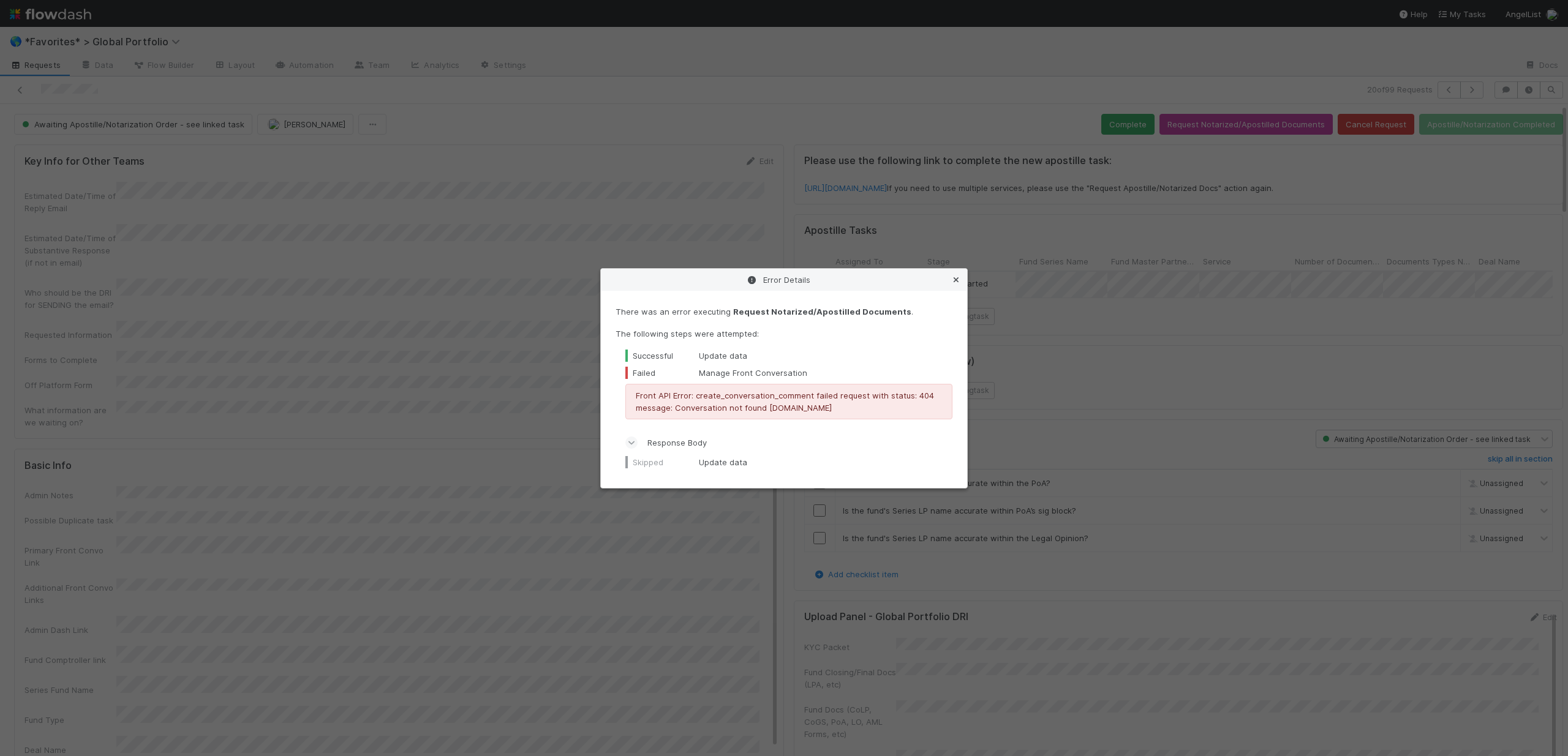
click at [957, 279] on icon at bounding box center [956, 281] width 12 height 8
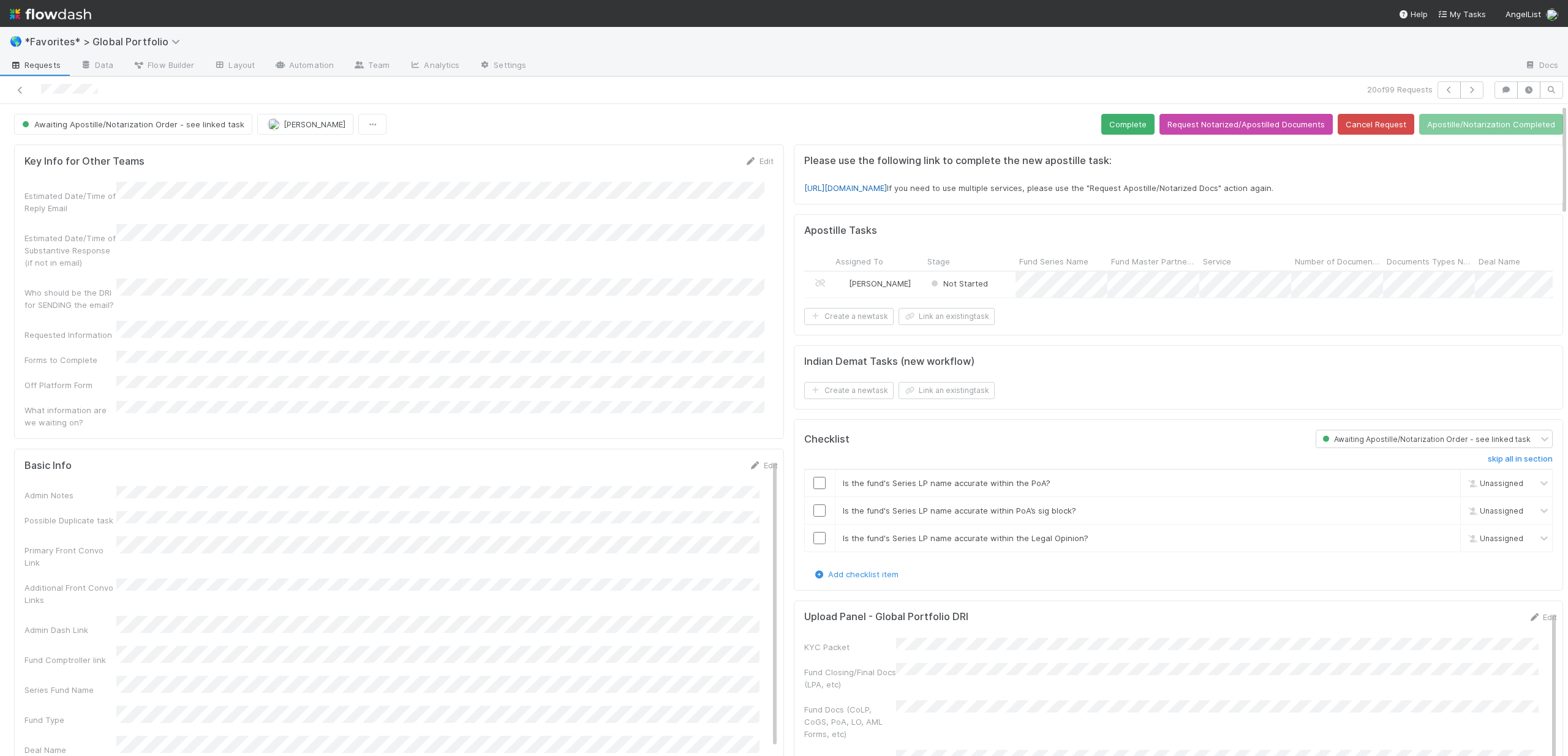
click at [886, 191] on link "https://forms.angellist.com/form_requests/R7EVdqVGSEdVZzHhMTTD4HMZ" at bounding box center [845, 188] width 82 height 10
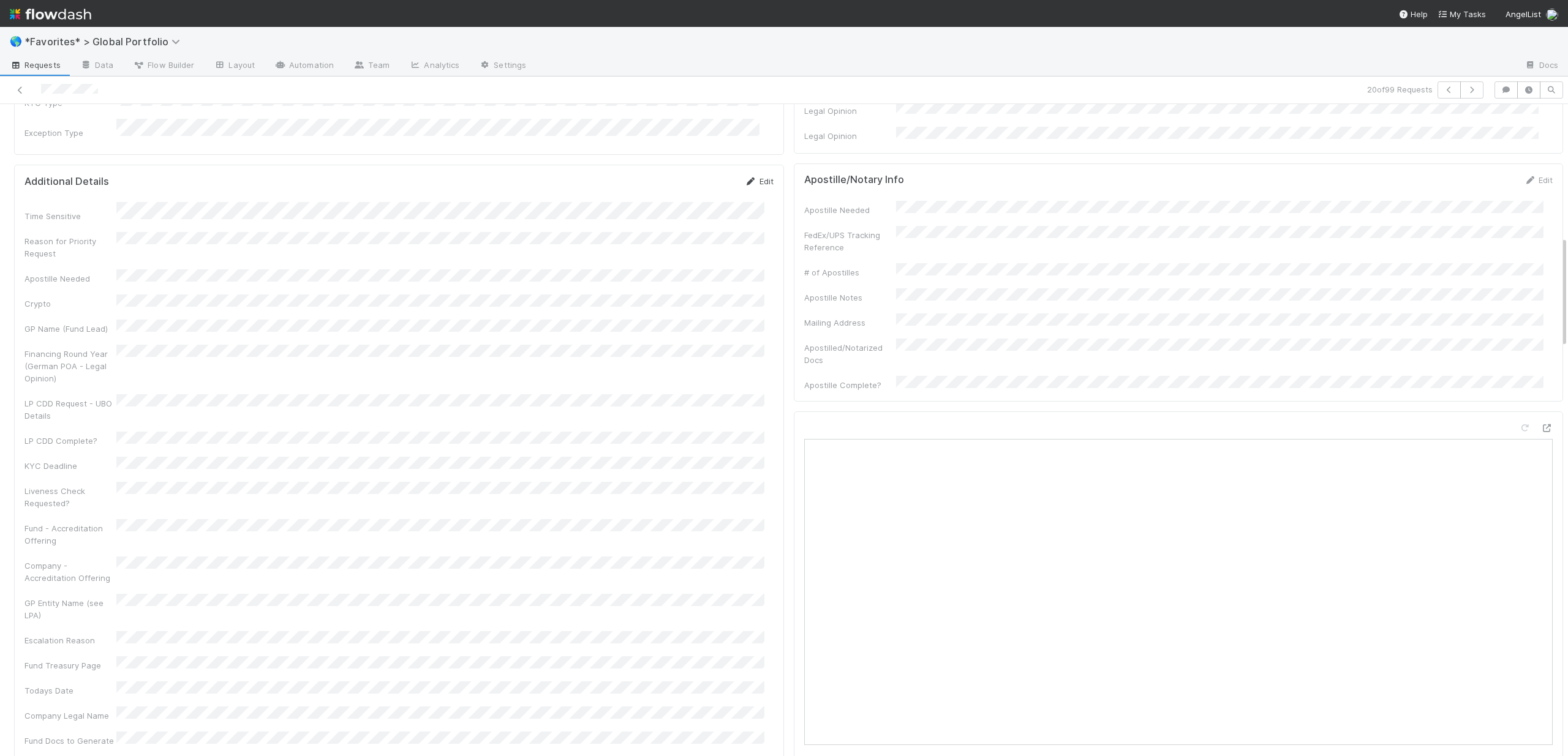
click at [760, 176] on link "Edit" at bounding box center [759, 181] width 29 height 10
click at [691, 179] on button "Save" at bounding box center [708, 189] width 35 height 21
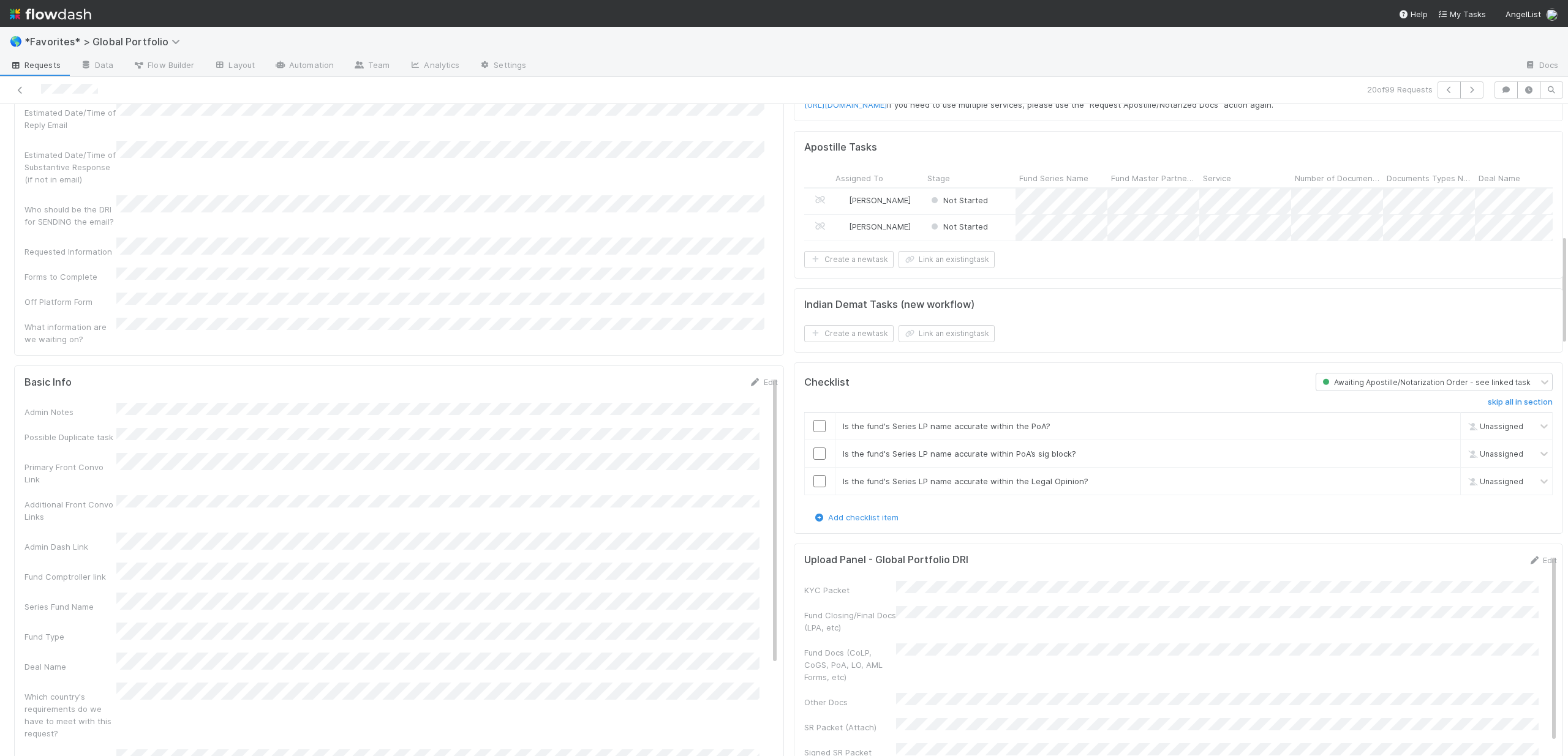
scroll to position [0, 0]
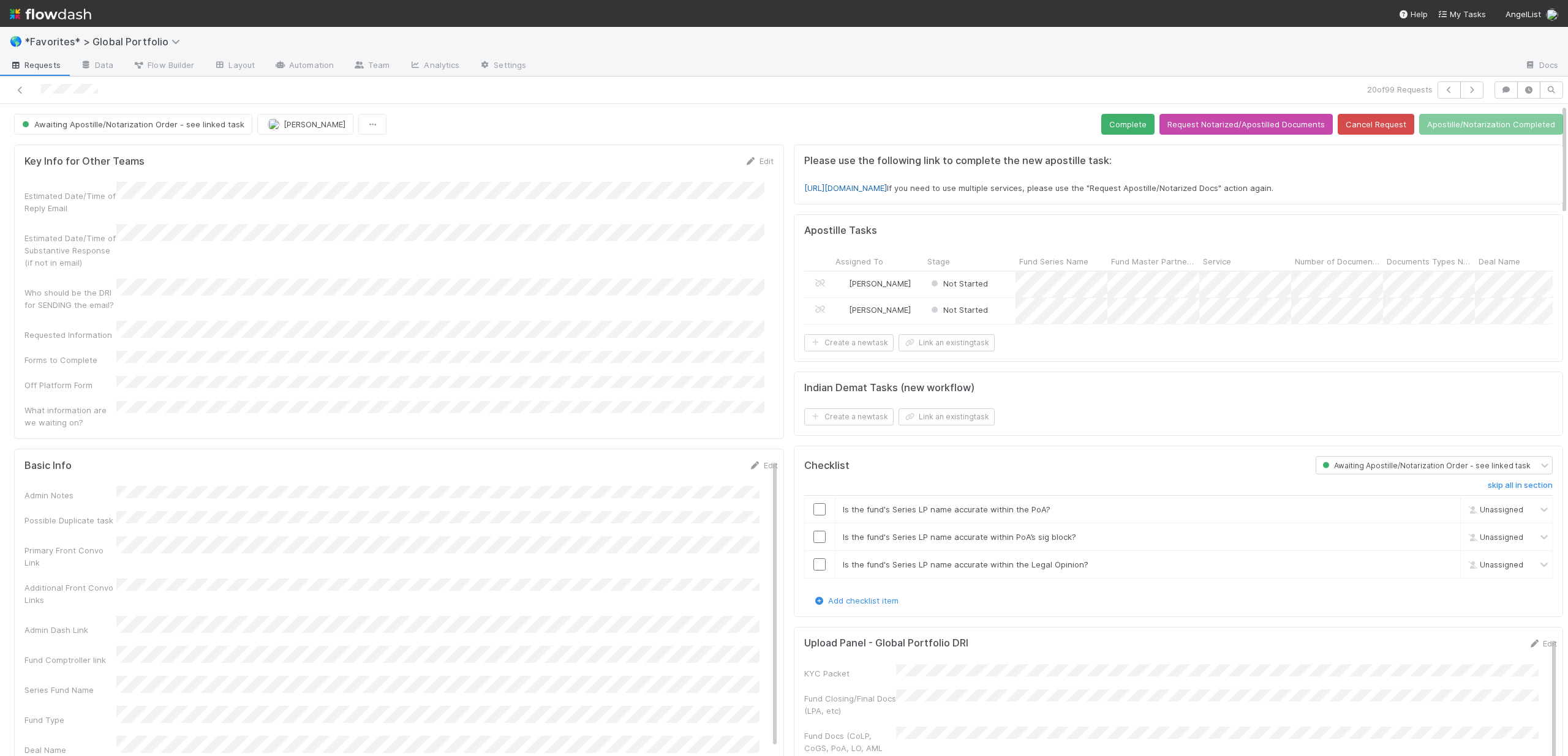
click at [886, 188] on link "https://forms.angellist.com/form_requests/a85VMesjUFMNwShVeZ3P9w1C" at bounding box center [845, 188] width 82 height 10
click at [886, 187] on link "https://forms.angellist.com/form_requests/a85VMesjUFMNwShVeZ3P9w1C" at bounding box center [845, 188] width 82 height 10
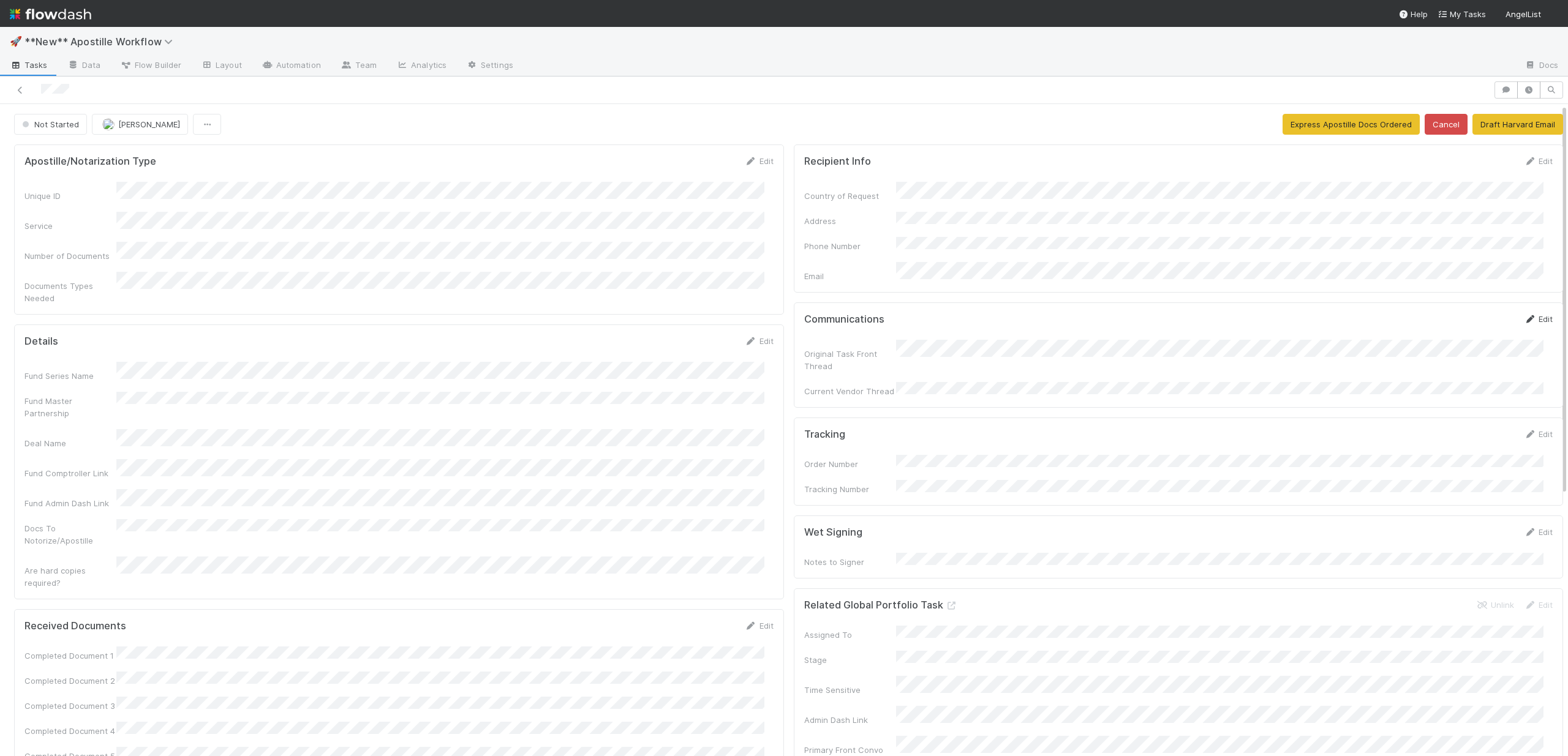
click at [1524, 314] on link "Edit" at bounding box center [1538, 319] width 29 height 10
click at [1487, 313] on div "Save Cancel" at bounding box center [1510, 322] width 82 height 21
click at [1526, 318] on button "Cancel" at bounding box center [1531, 322] width 43 height 21
click at [1488, 125] on button "Draft Harvard Email" at bounding box center [1517, 123] width 91 height 21
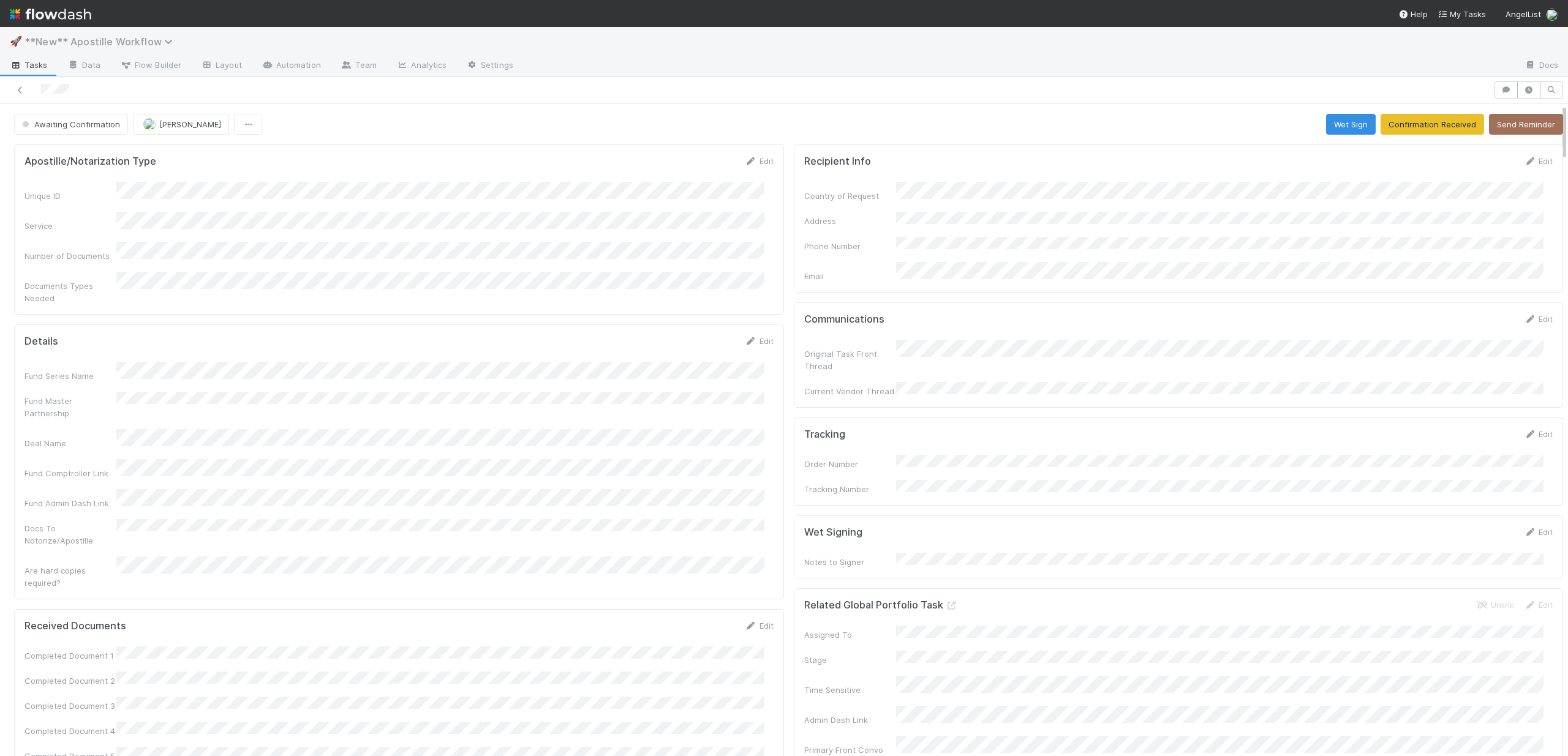
click at [115, 39] on span "**New** Apostille Workflow" at bounding box center [101, 41] width 154 height 12
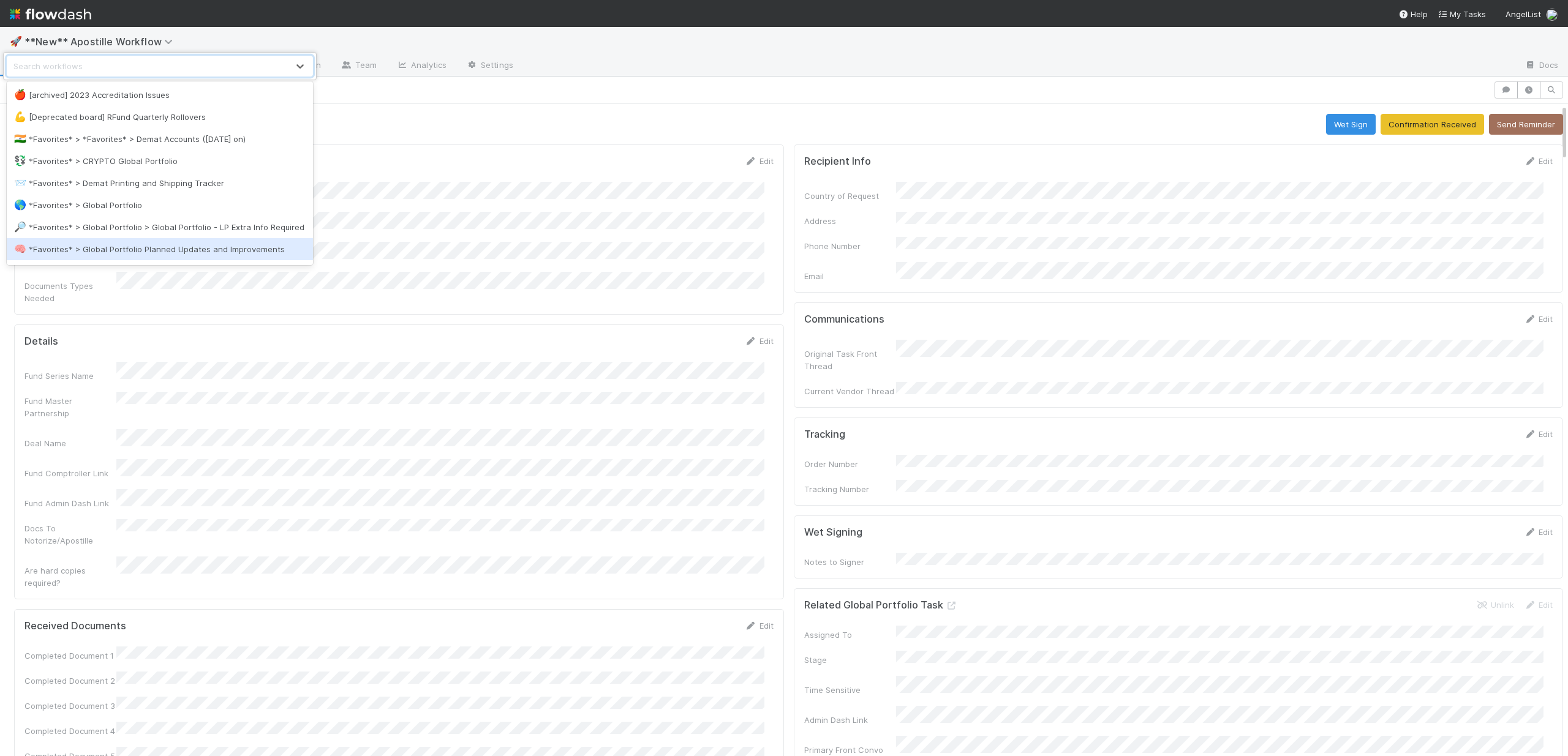
click at [86, 254] on div "🧠 *Favorites* > Global Portfolio Planned Updates and Improvements" at bounding box center [160, 248] width 306 height 22
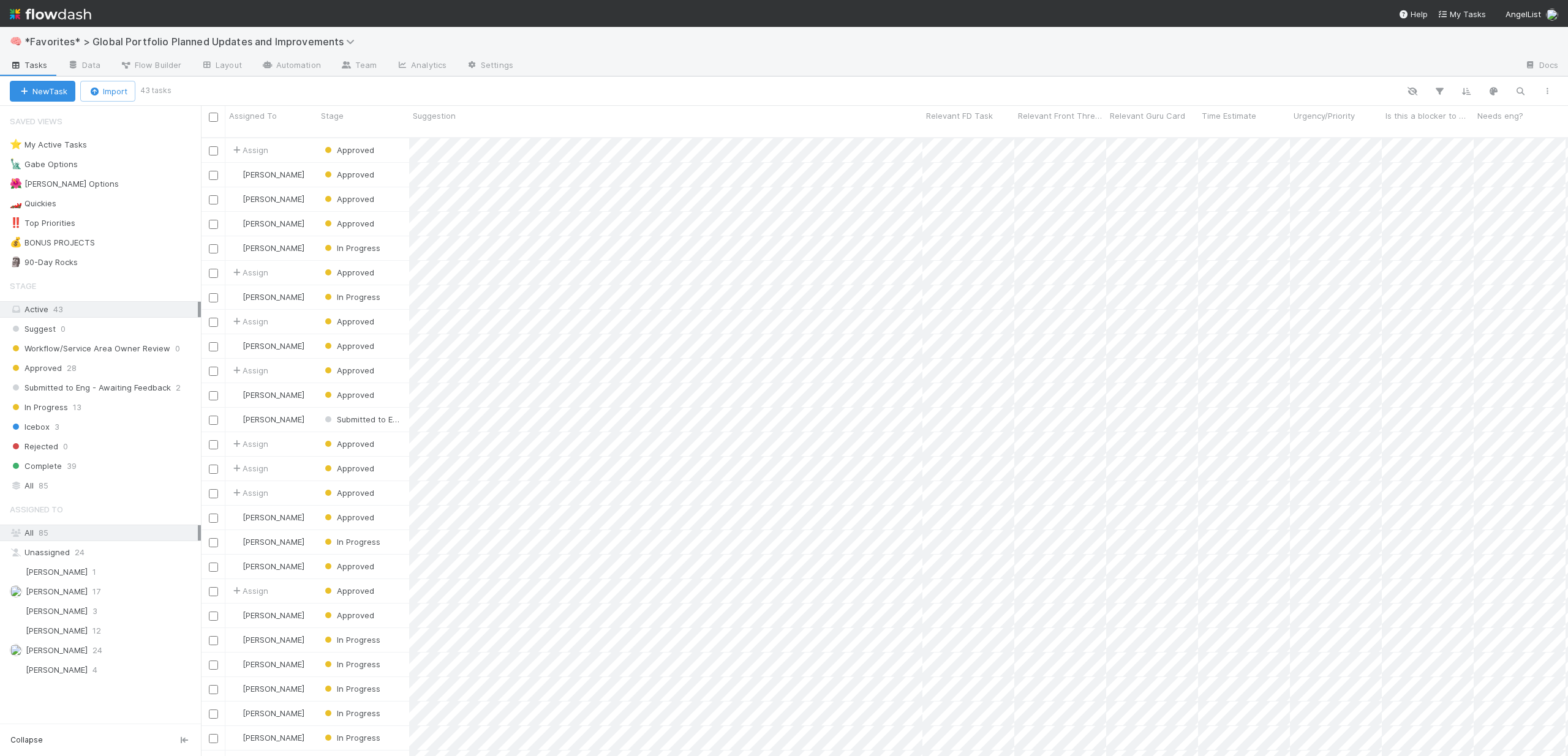
scroll to position [619, 1357]
click at [54, 88] on button "New Task" at bounding box center [43, 90] width 66 height 21
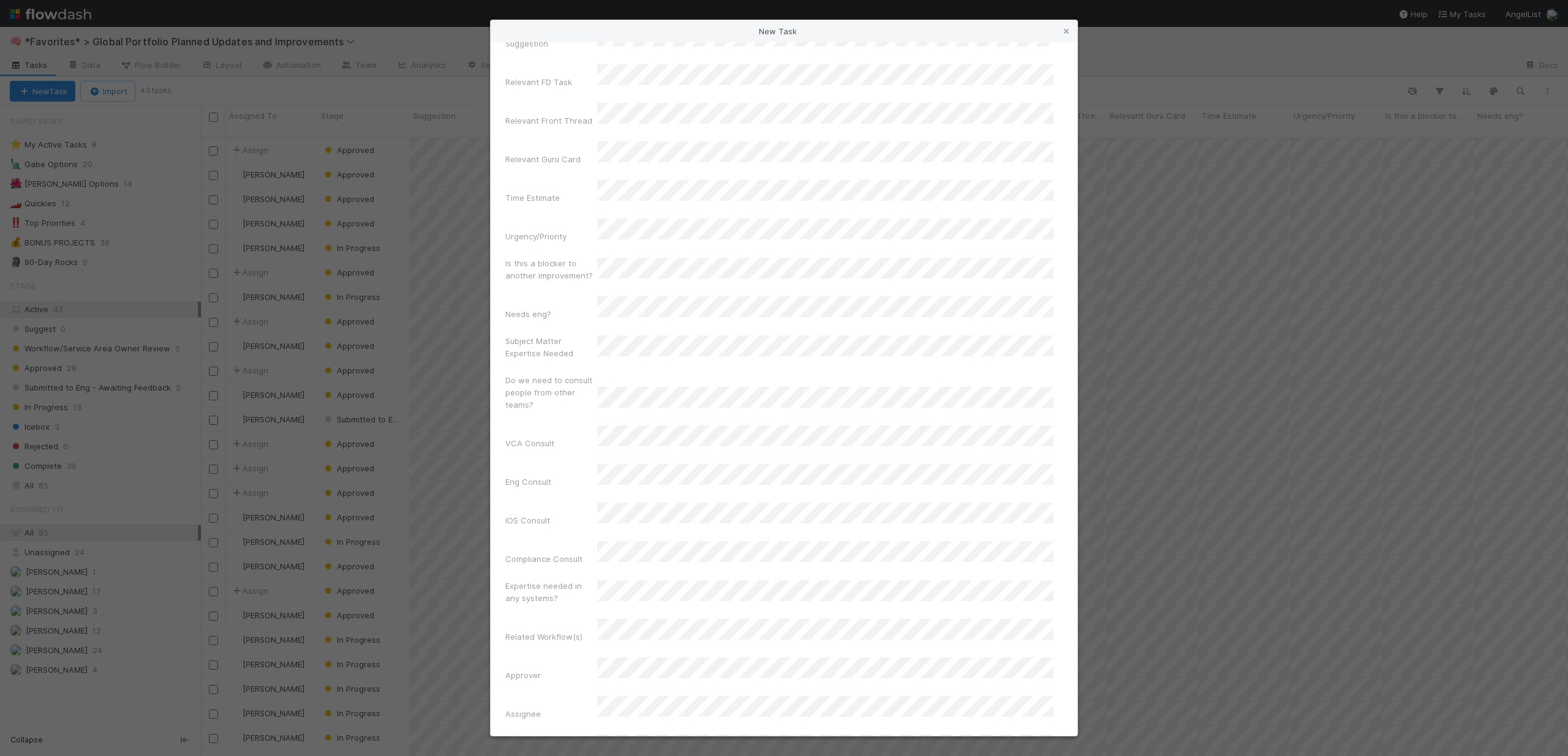
scroll to position [288, 0]
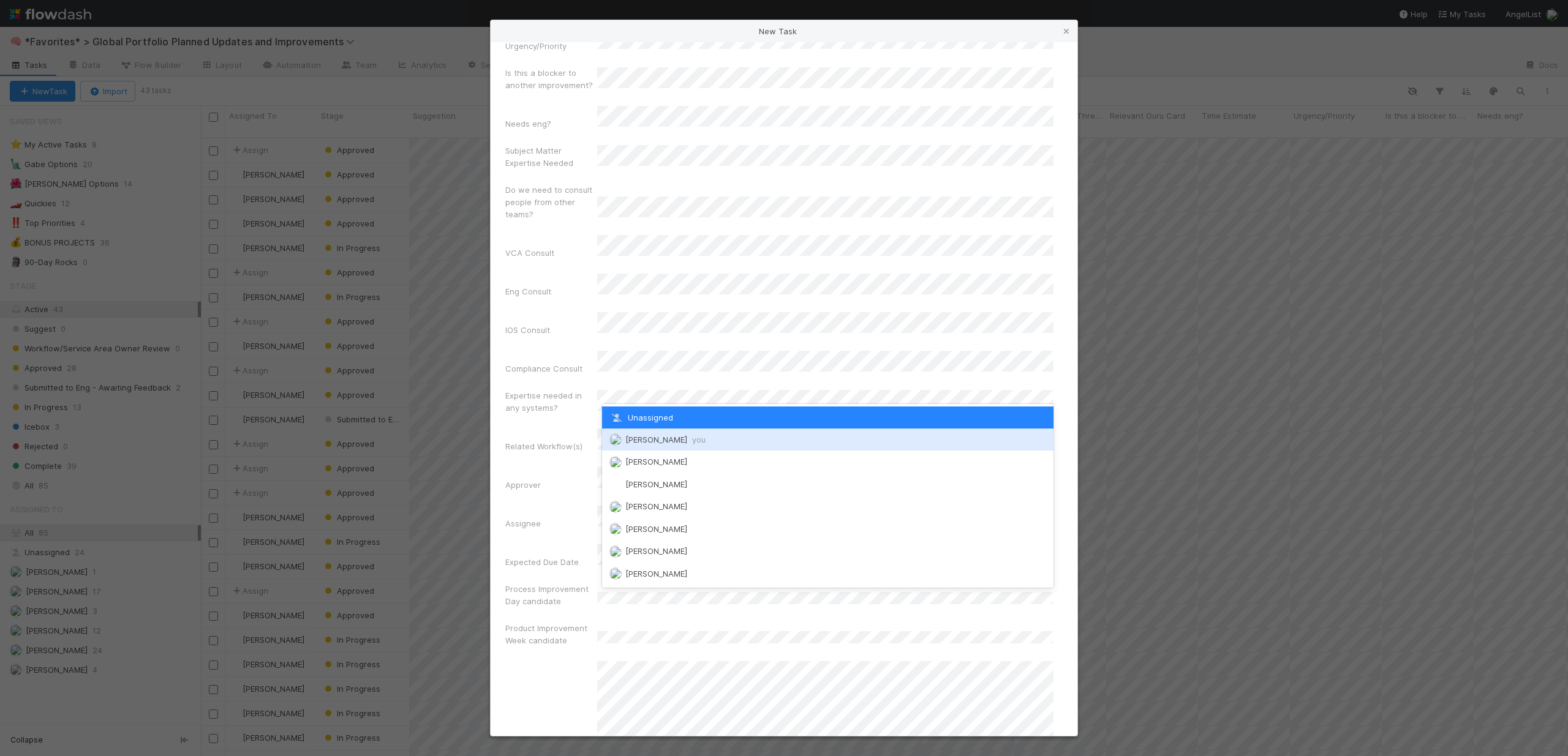
click at [657, 436] on span "[PERSON_NAME] you" at bounding box center [665, 439] width 80 height 10
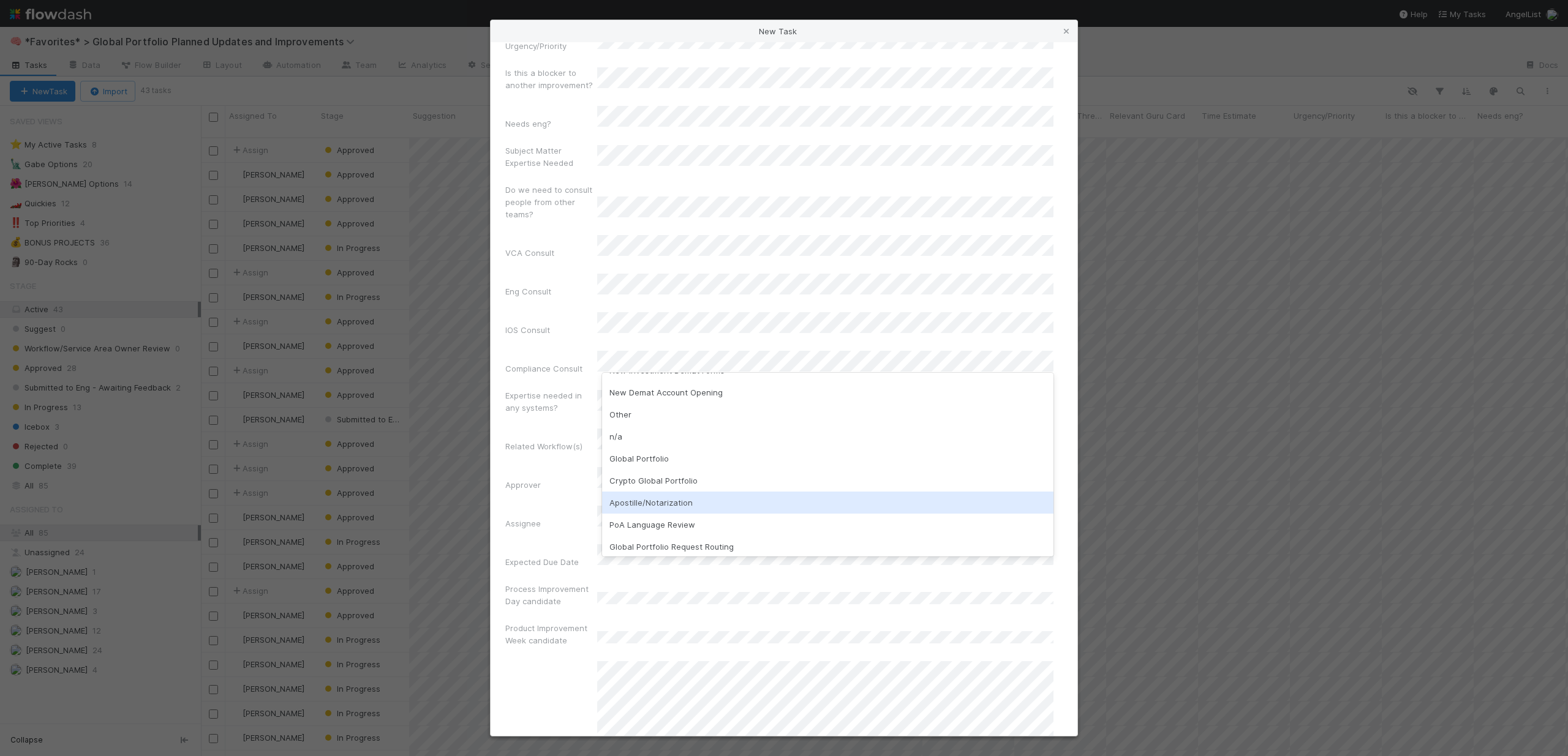
scroll to position [61, 0]
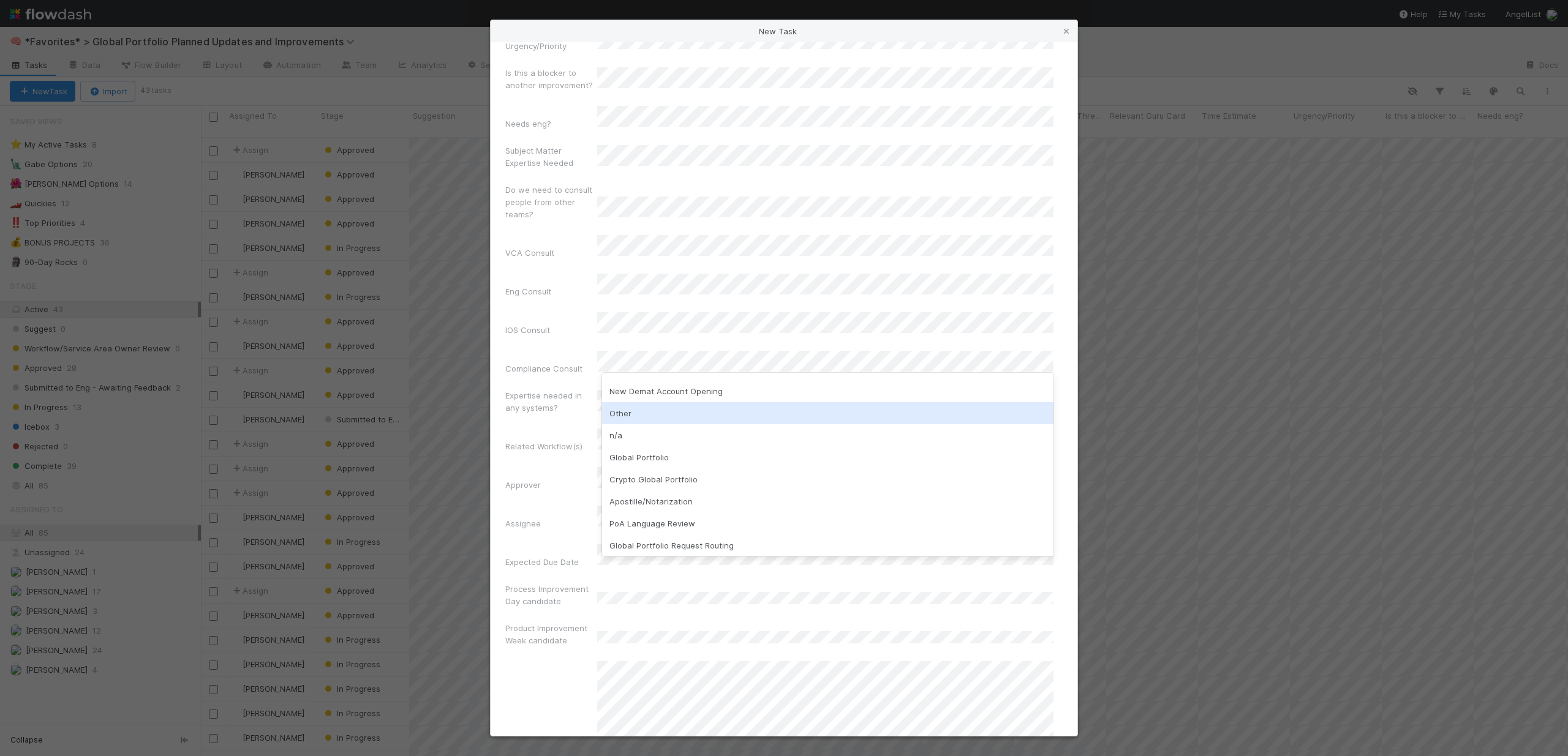
click at [651, 420] on div "Other" at bounding box center [827, 413] width 451 height 22
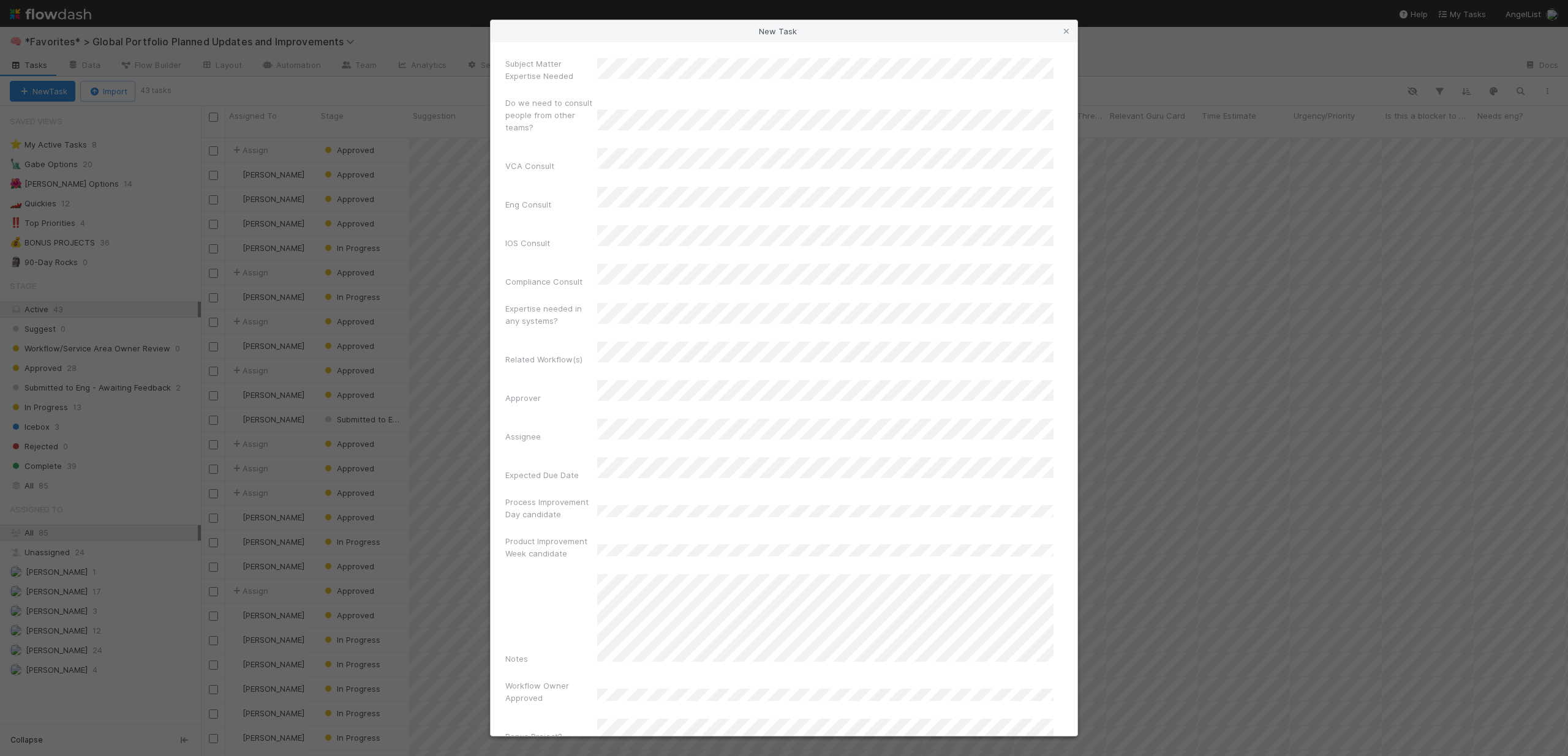
scroll to position [0, 0]
click at [641, 278] on div "Time Estimate" at bounding box center [784, 292] width 557 height 29
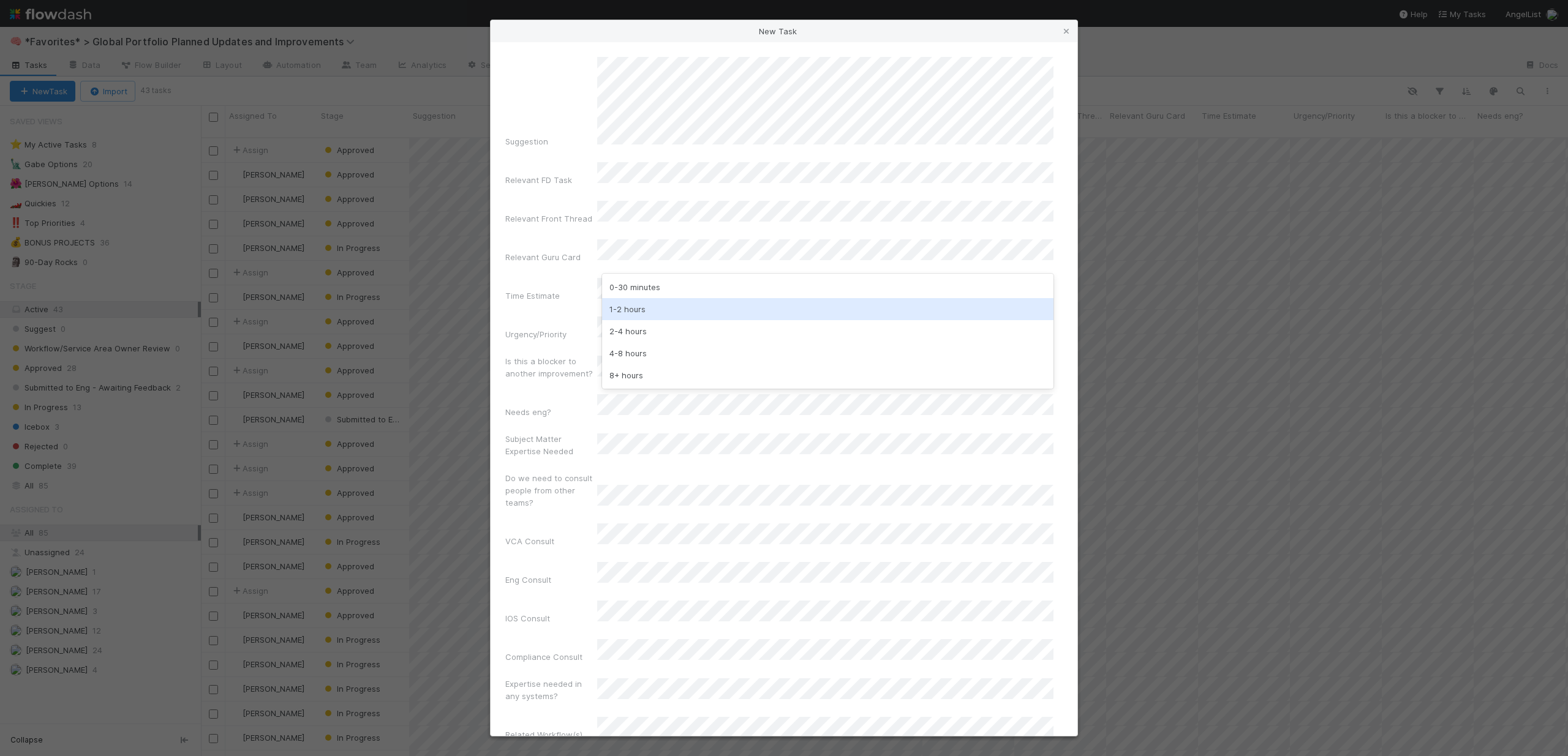
click at [649, 312] on div "1-2 hours" at bounding box center [827, 308] width 451 height 22
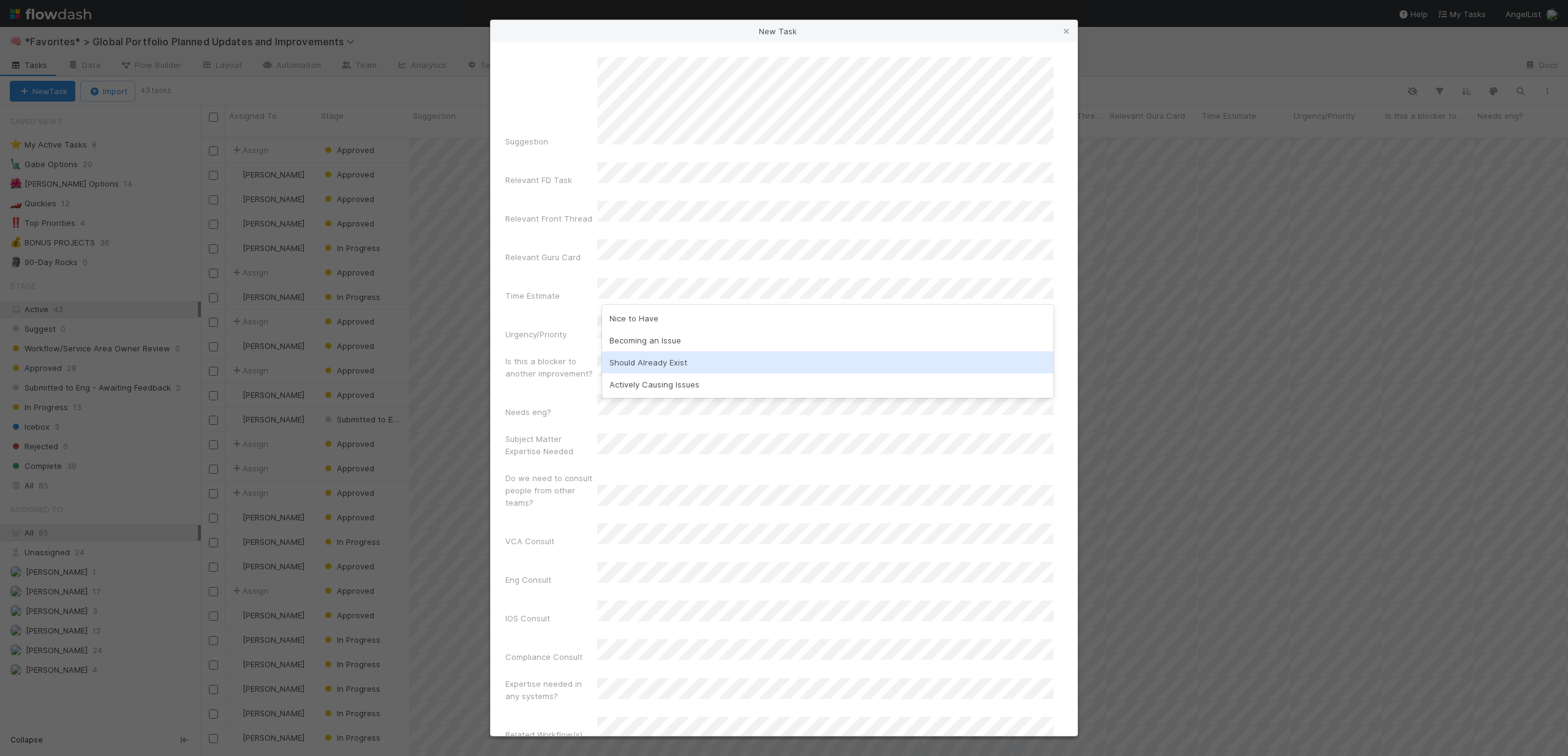
click at [668, 365] on div "Should Already Exist" at bounding box center [827, 362] width 451 height 22
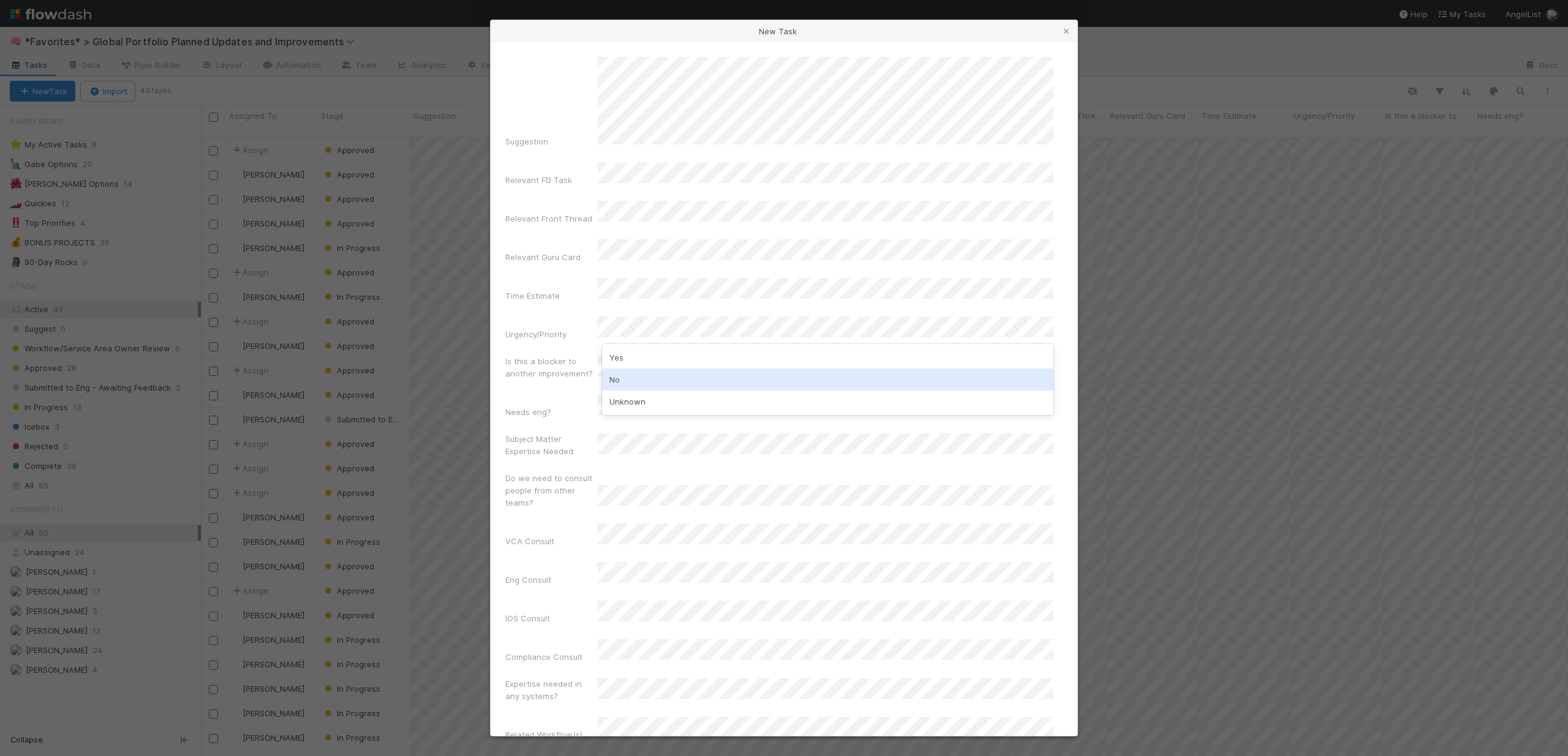
click at [619, 386] on div "No" at bounding box center [827, 379] width 451 height 22
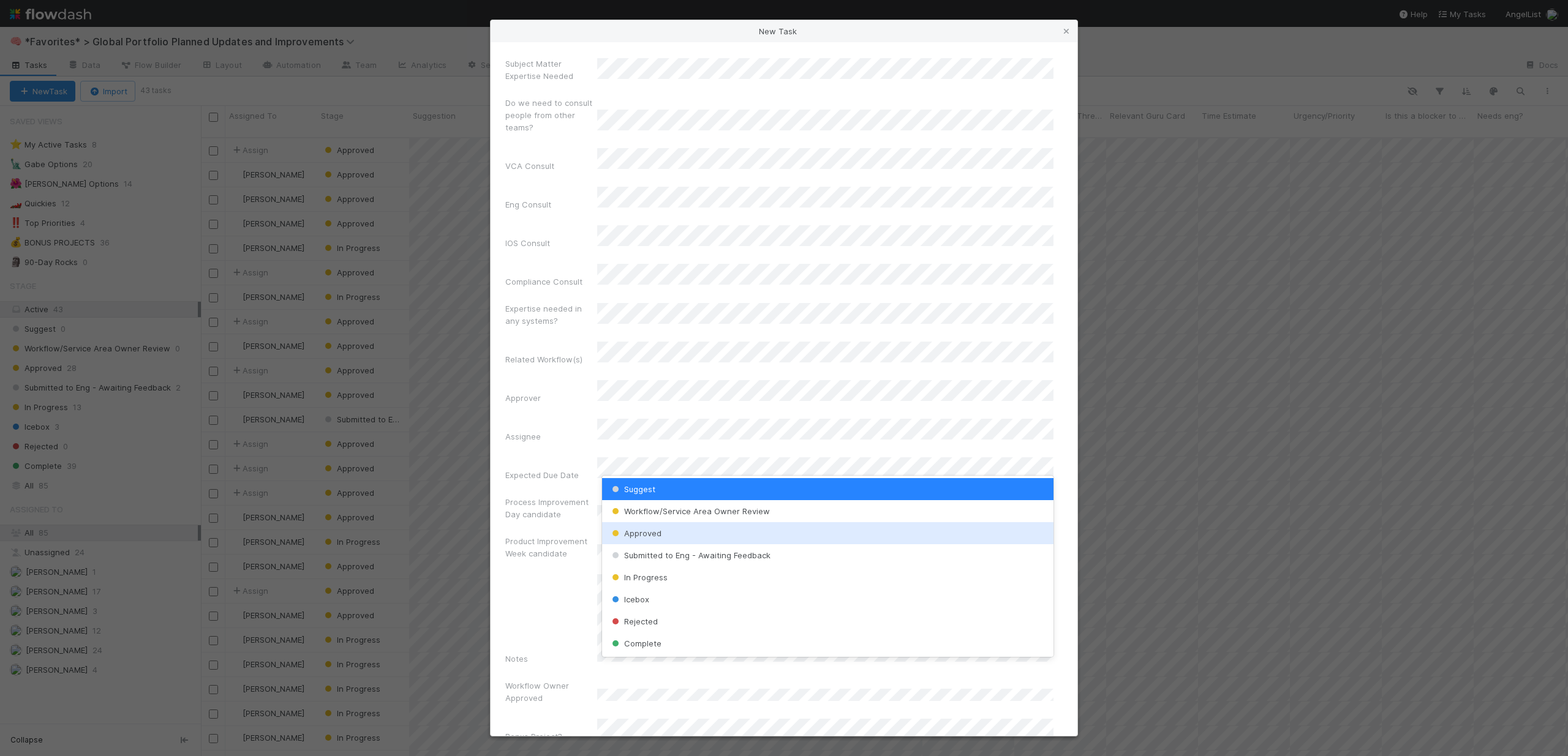
click at [649, 539] on div "Approved" at bounding box center [827, 533] width 451 height 22
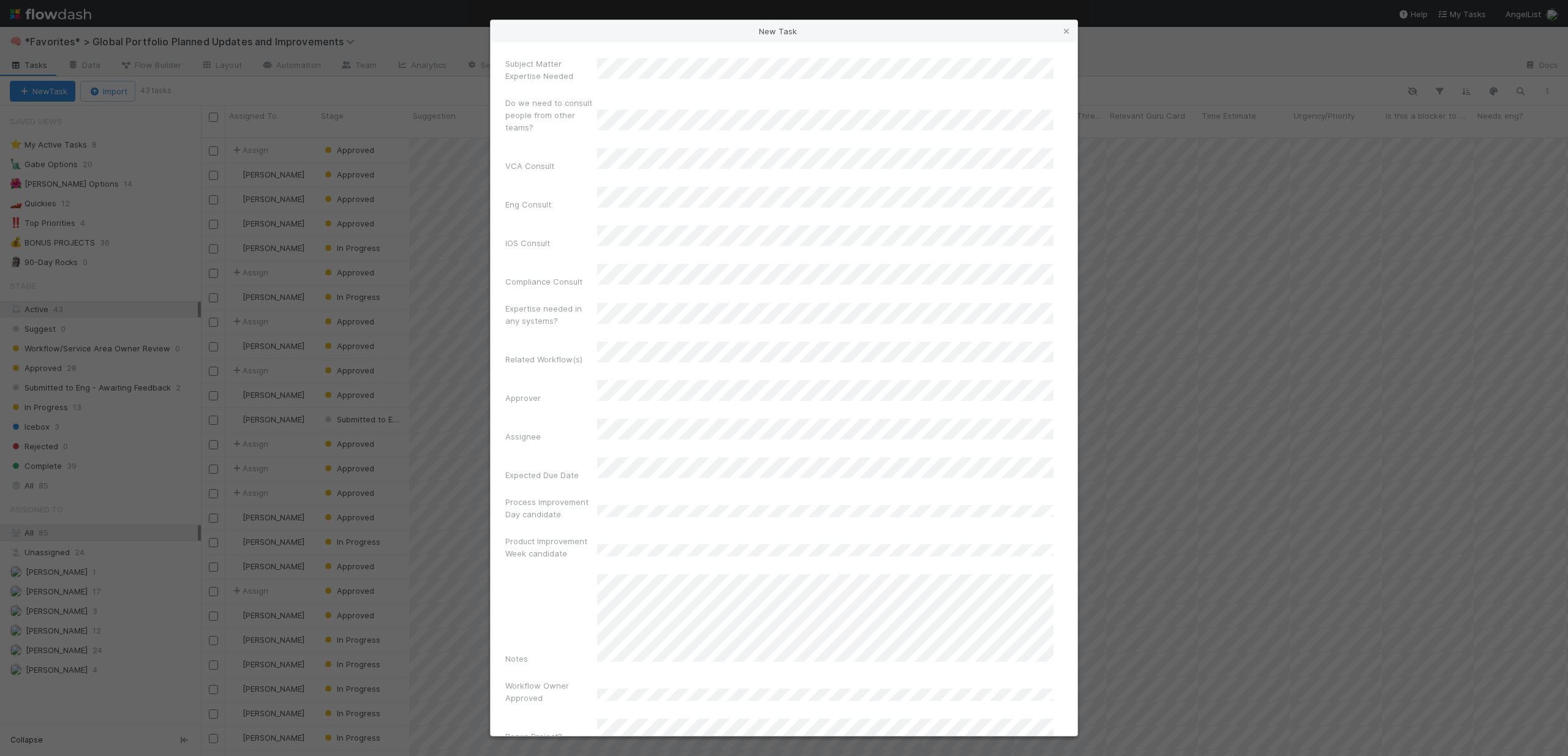
click at [728, 679] on div "Workflow Owner Approved" at bounding box center [784, 694] width 557 height 30
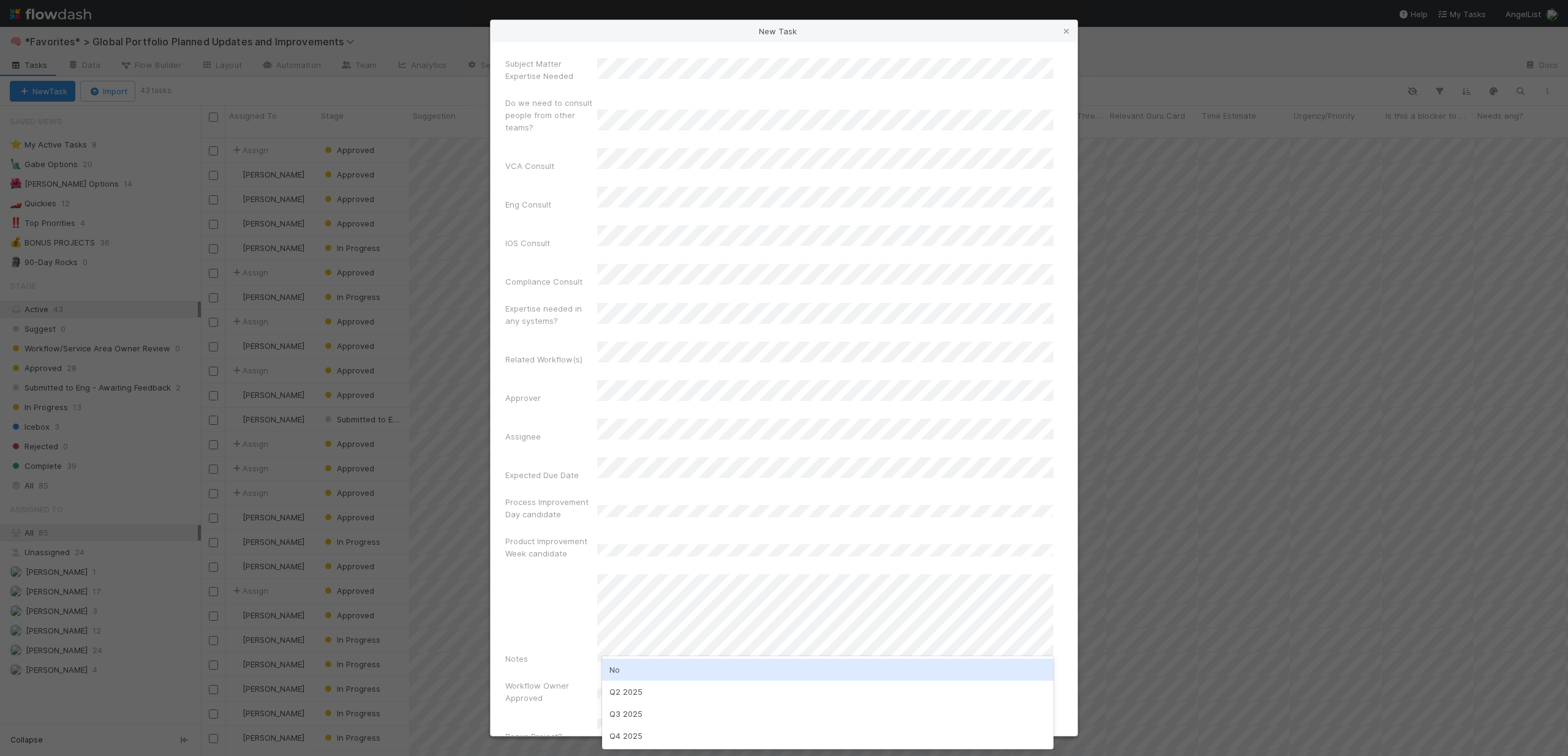
click at [646, 666] on div "No" at bounding box center [827, 669] width 451 height 22
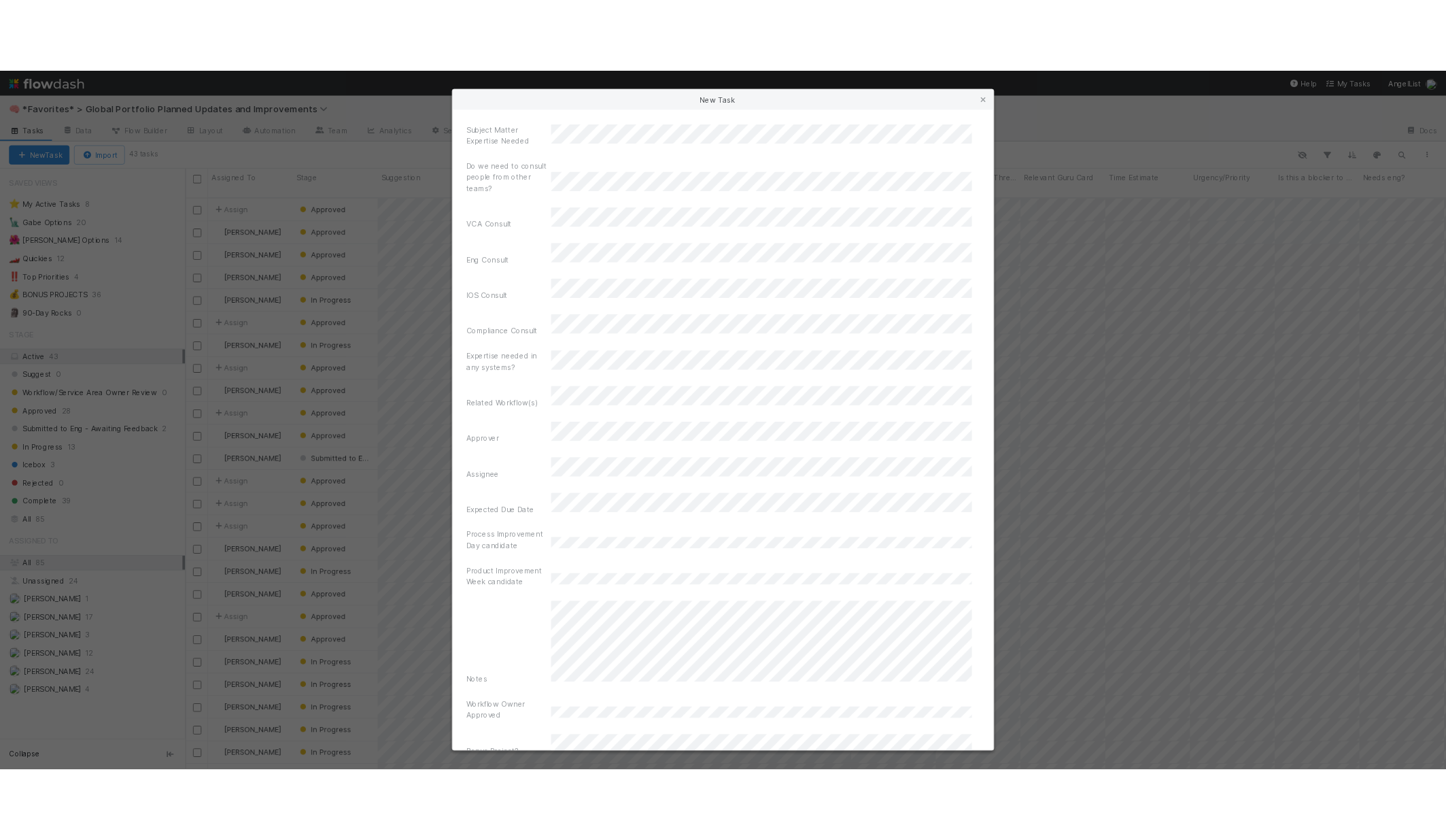
scroll to position [416, 0]
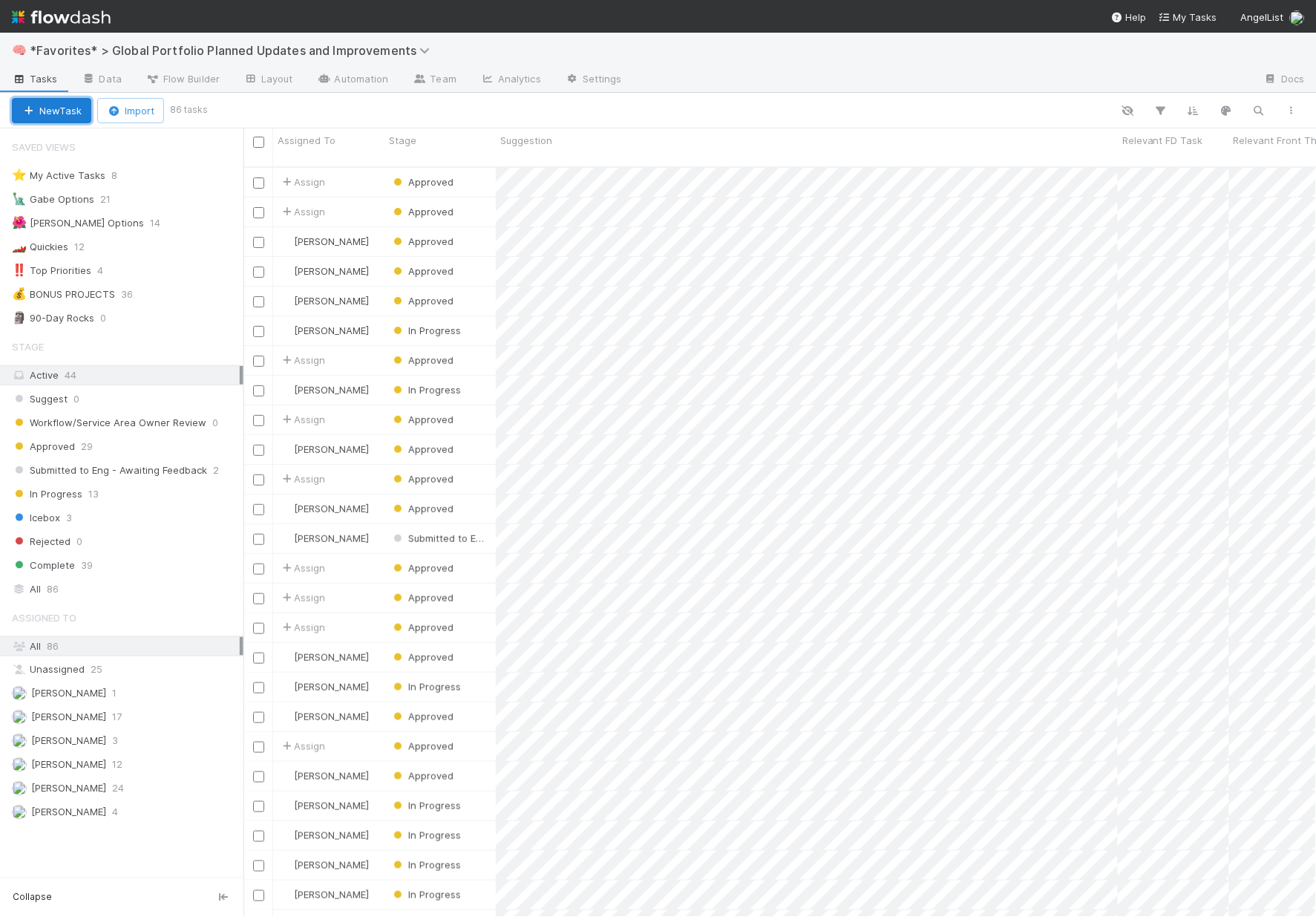
scroll to position [751, 1062]
